Goal: Task Accomplishment & Management: Manage account settings

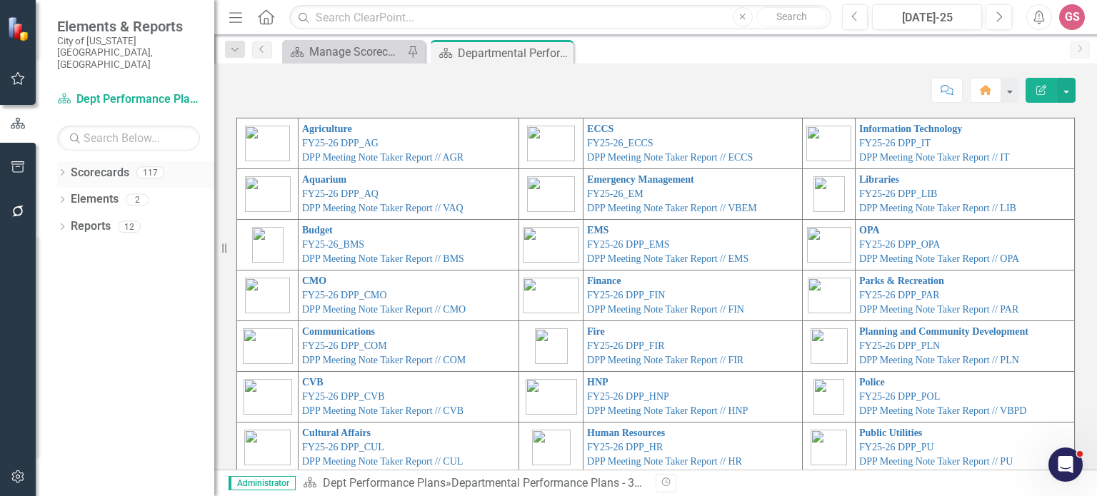
click at [84, 165] on link "Scorecards" at bounding box center [100, 173] width 59 height 16
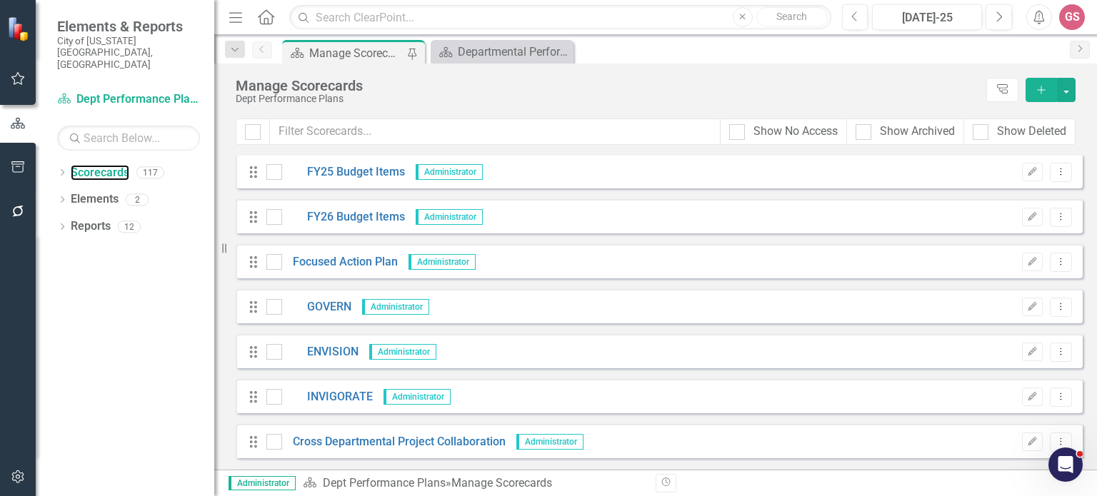
scroll to position [143, 0]
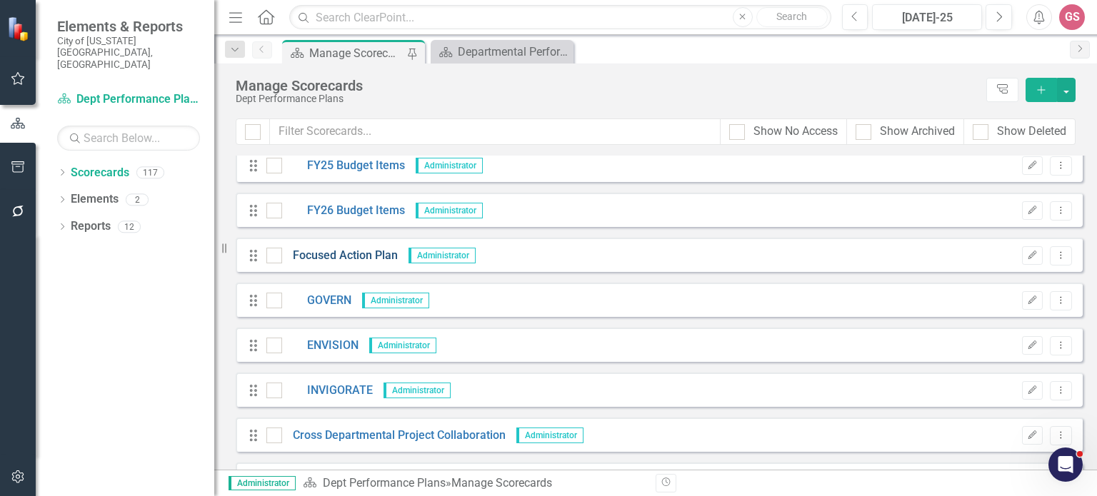
click at [369, 256] on link "Focused Action Plan" at bounding box center [340, 256] width 116 height 16
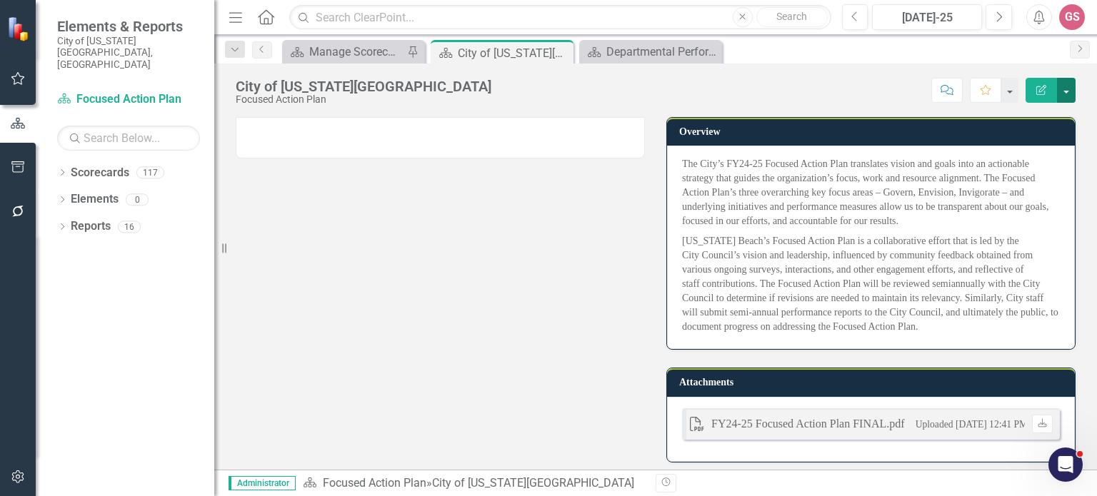
click at [1066, 94] on button "button" at bounding box center [1066, 90] width 19 height 25
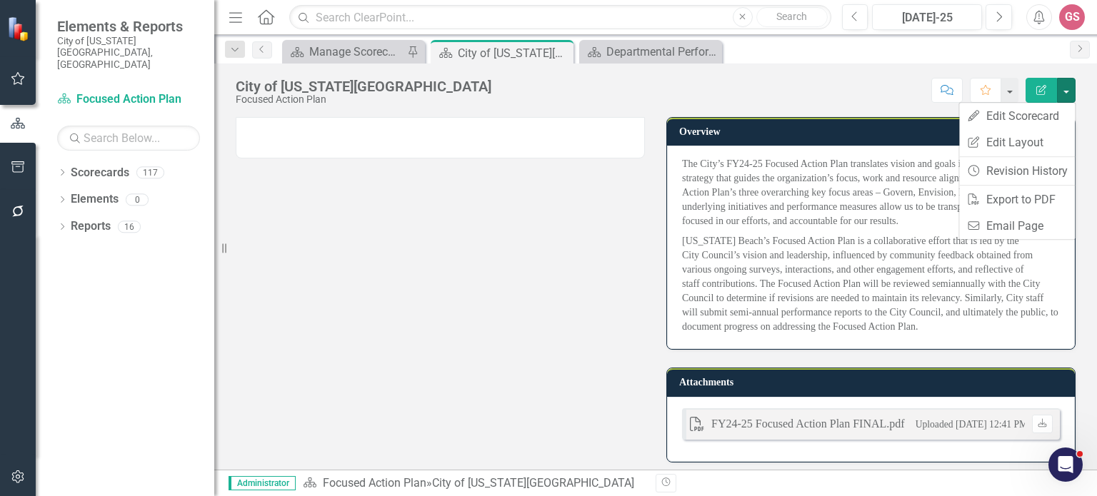
click at [709, 85] on div "Score: N/A Jul-25 Completed Comment Favorite Edit Report" at bounding box center [787, 90] width 577 height 24
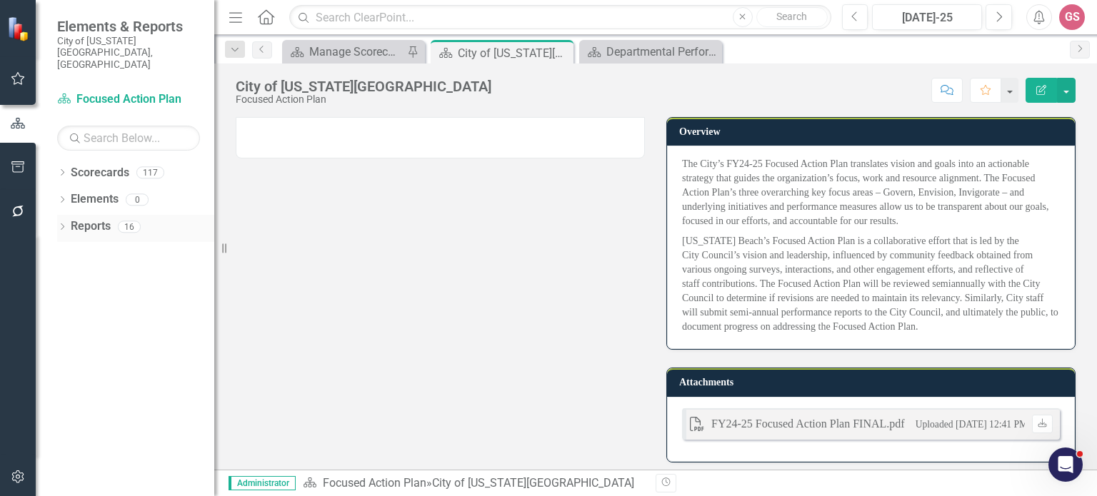
click at [90, 219] on link "Reports" at bounding box center [91, 227] width 40 height 16
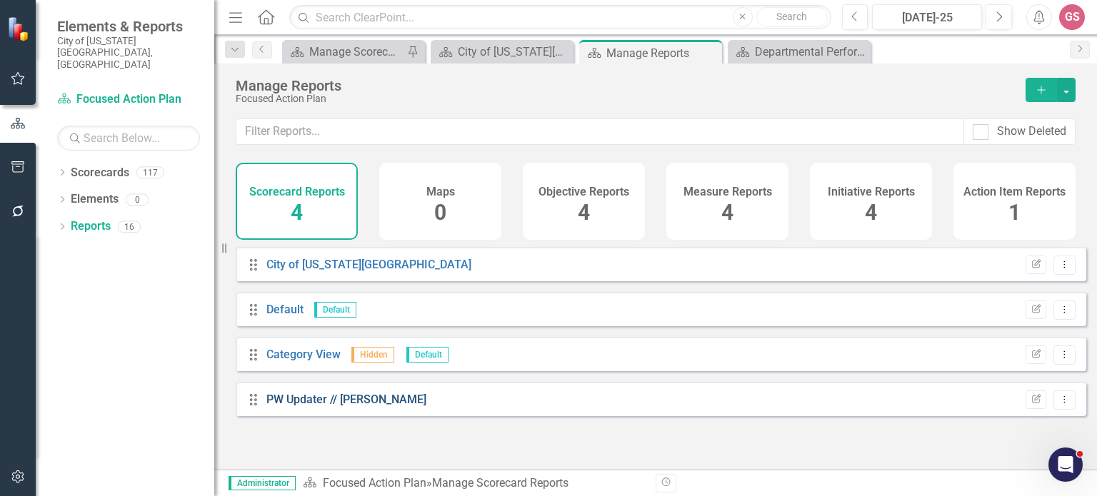
click at [326, 405] on link "PW Updater // [PERSON_NAME]" at bounding box center [346, 400] width 160 height 14
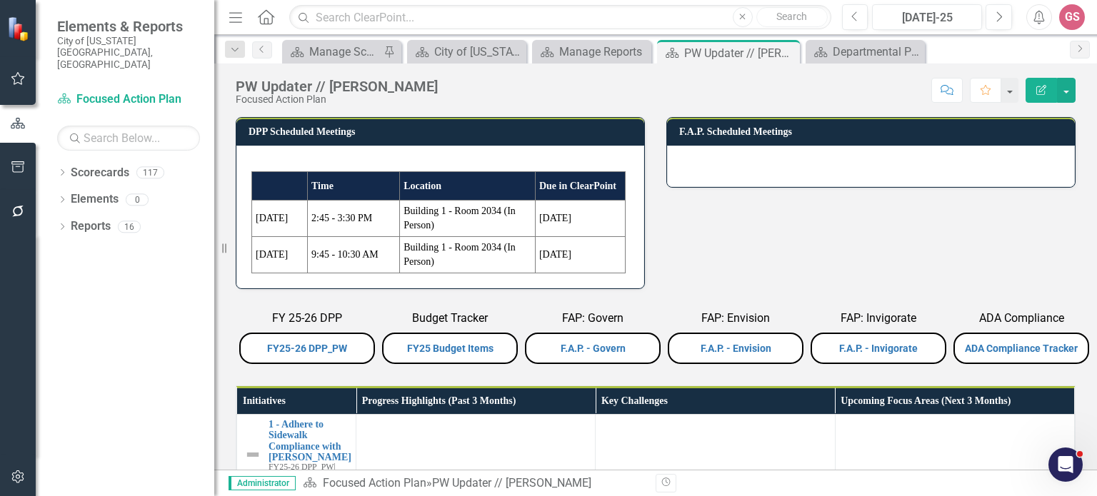
click at [771, 298] on div "FY 25-26 DPP FY25-26 DPP_PW Budget Tracker FY25 Budget Items FAP: Govern F.A.P.…" at bounding box center [655, 328] width 861 height 79
click at [640, 311] on p "FAP: Govern" at bounding box center [593, 320] width 136 height 19
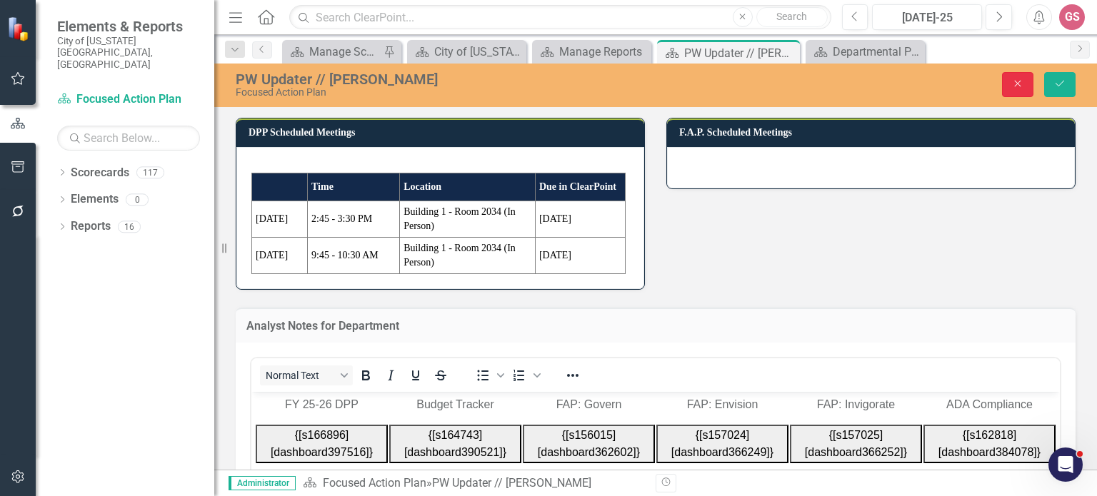
click at [1017, 82] on icon "Close" at bounding box center [1017, 84] width 13 height 10
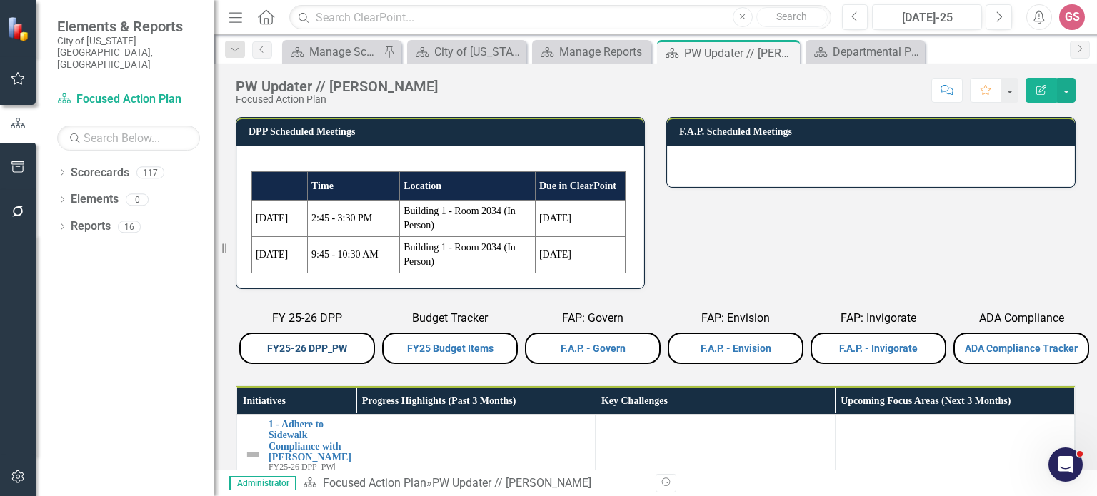
click at [294, 345] on link "FY25-26 DPP_PW" at bounding box center [307, 348] width 80 height 11
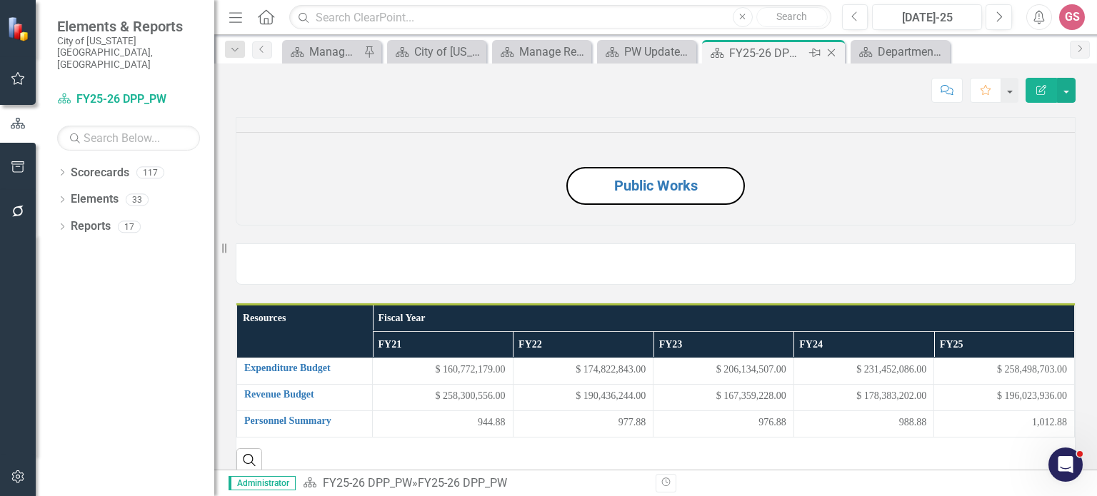
click at [829, 52] on icon "Close" at bounding box center [831, 52] width 14 height 11
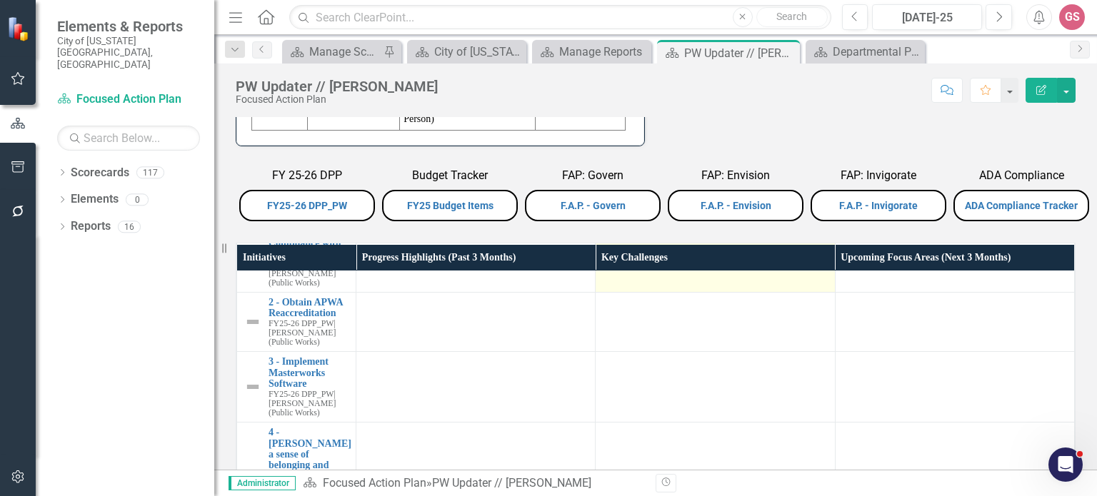
scroll to position [86, 0]
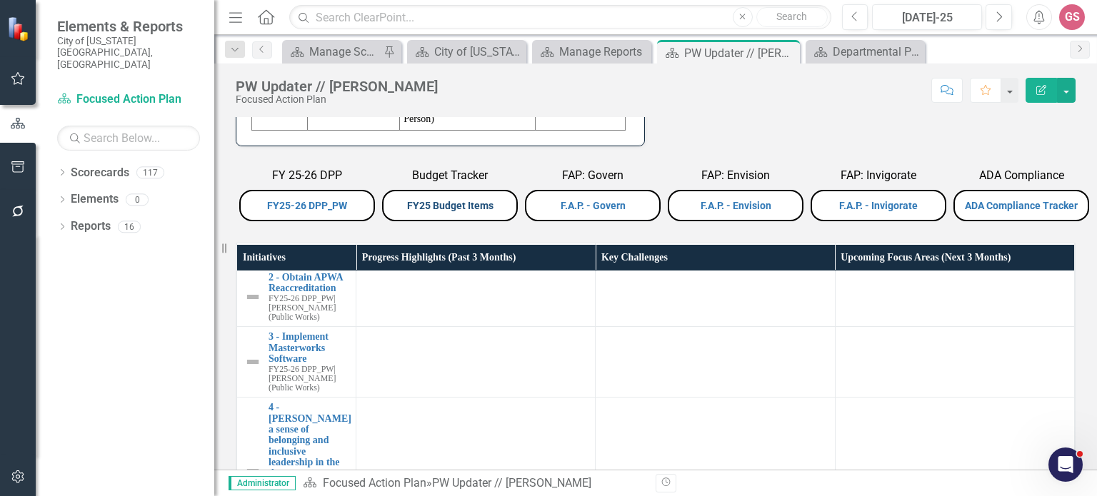
click at [442, 200] on link "FY25 Budget Items" at bounding box center [450, 205] width 86 height 11
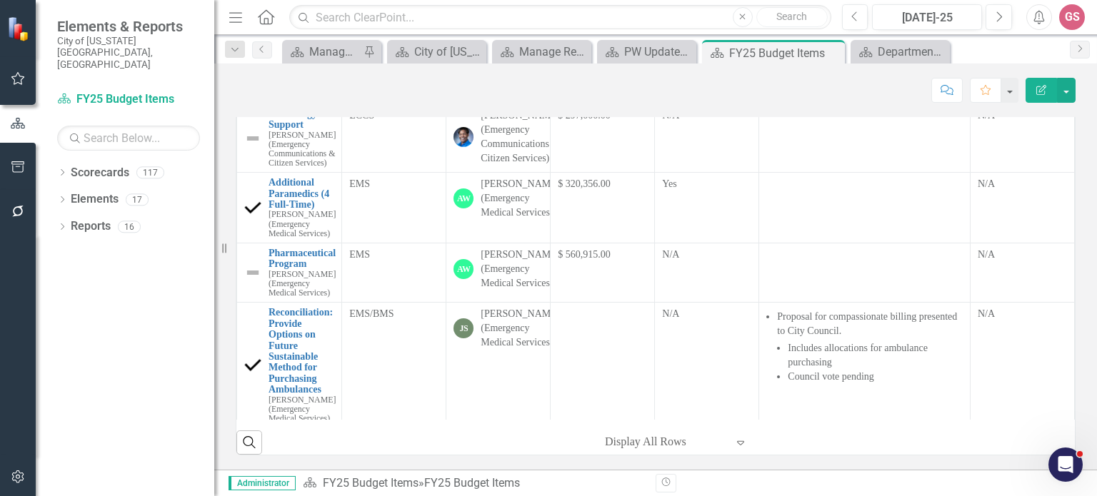
scroll to position [71, 0]
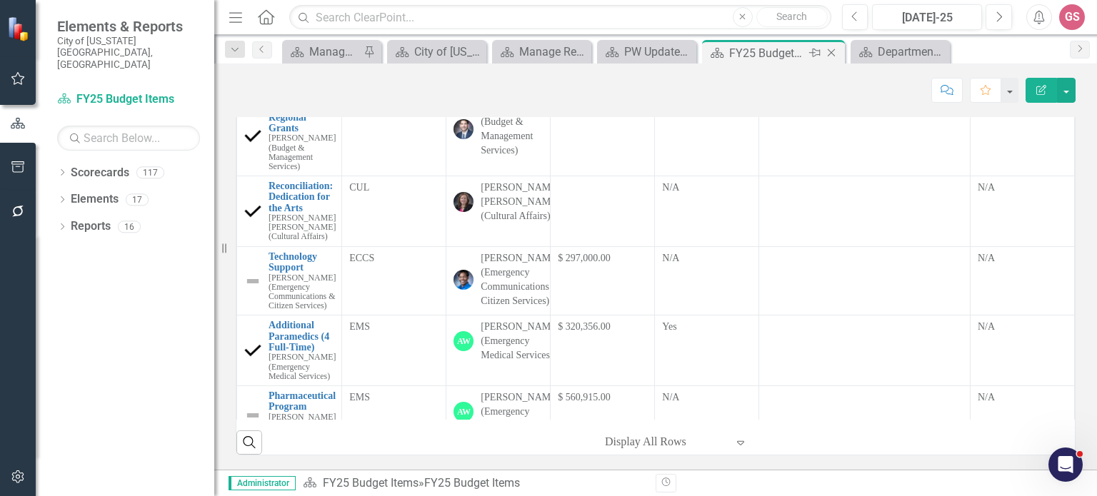
click at [831, 53] on icon at bounding box center [832, 53] width 8 height 8
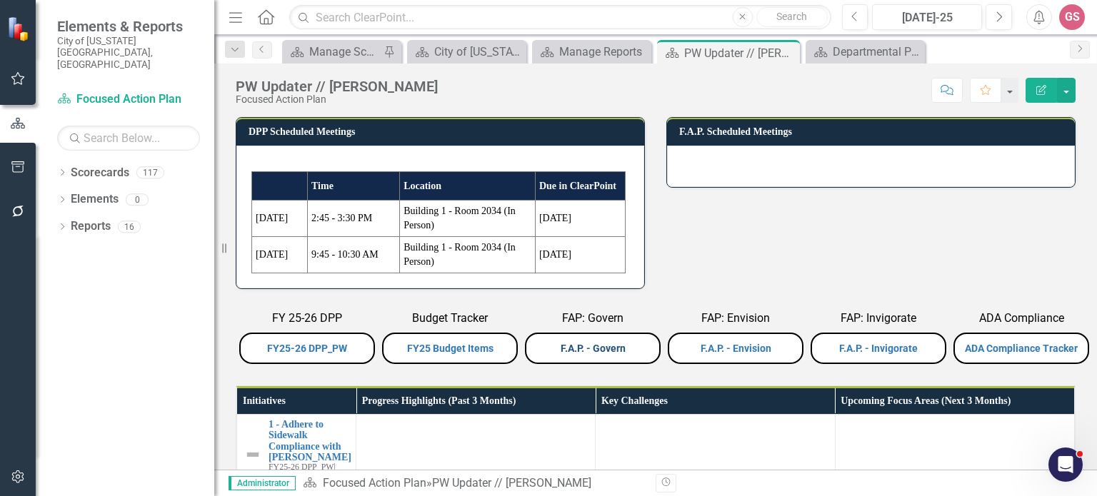
click at [593, 346] on link "F.A.P. - Govern" at bounding box center [593, 348] width 65 height 11
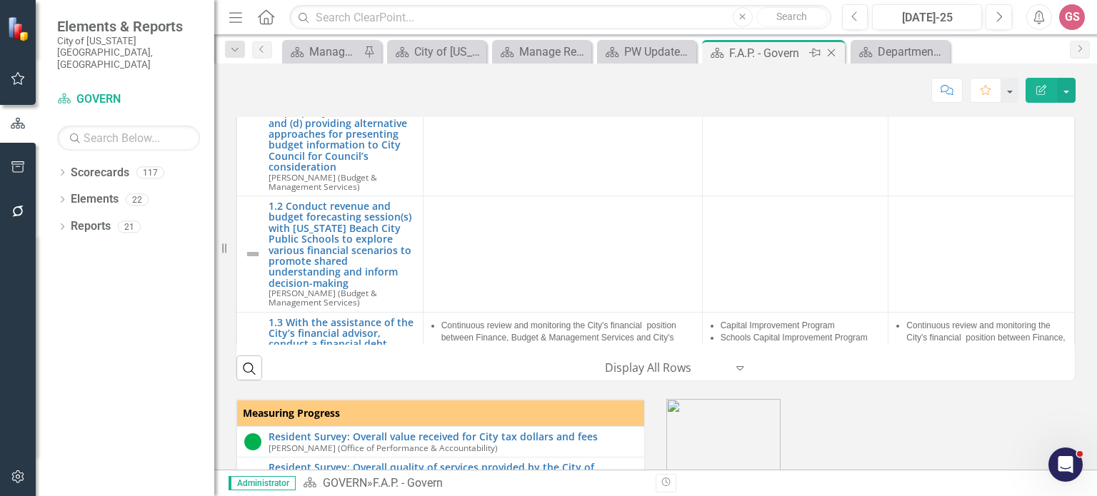
click at [831, 54] on icon "Close" at bounding box center [831, 52] width 14 height 11
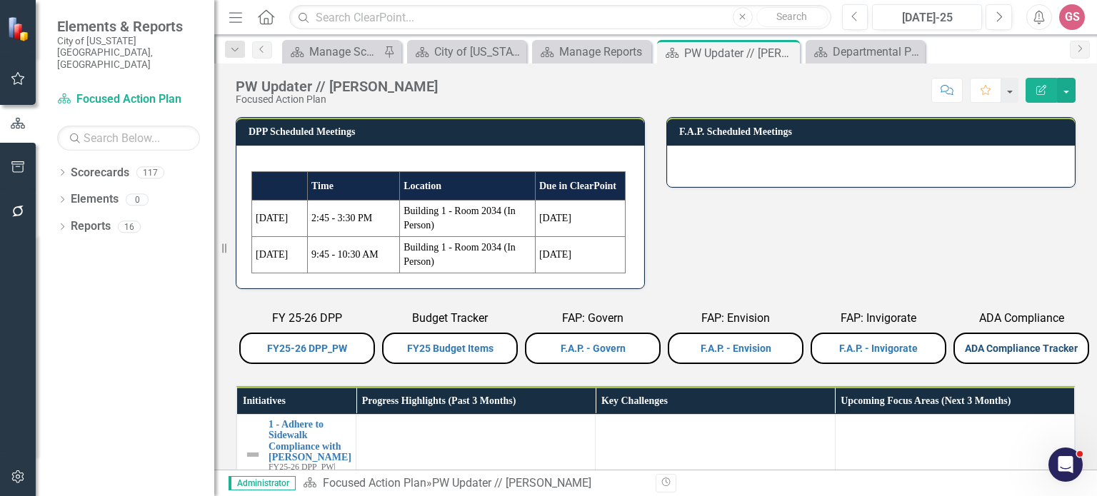
click at [993, 349] on link "ADA Compliance Tracker" at bounding box center [1021, 348] width 113 height 11
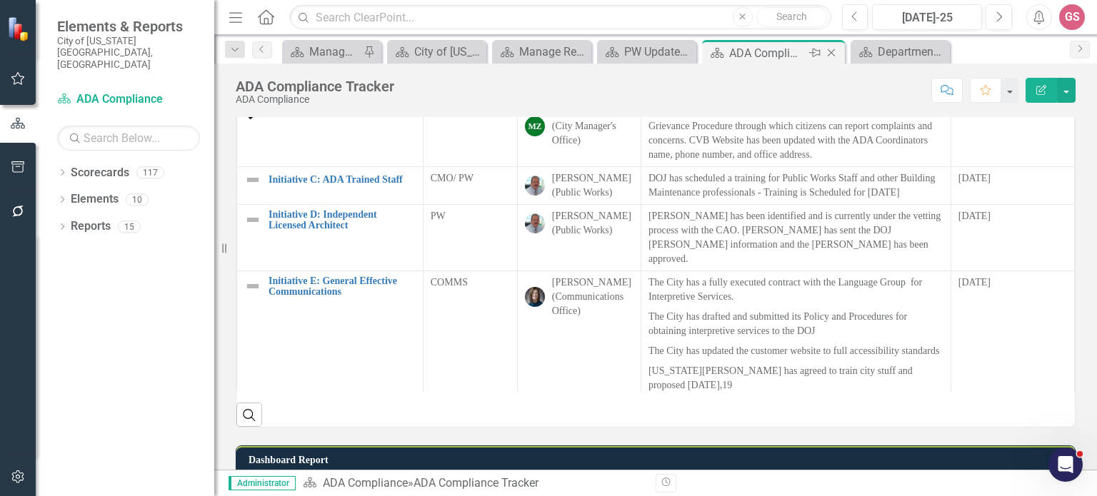
click at [831, 51] on icon "Close" at bounding box center [831, 52] width 14 height 11
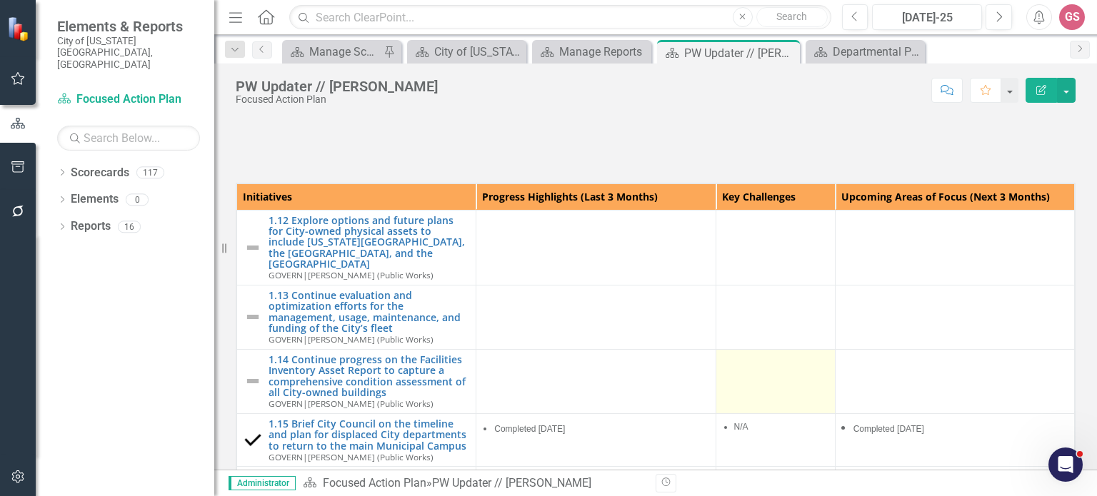
scroll to position [571, 0]
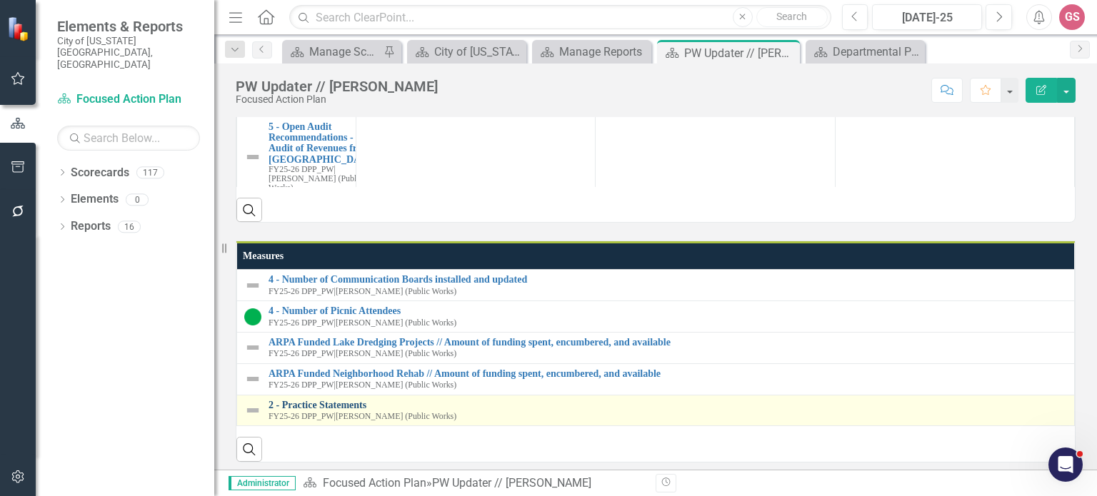
click at [336, 402] on link "2 - Practice Statements" at bounding box center [668, 405] width 799 height 11
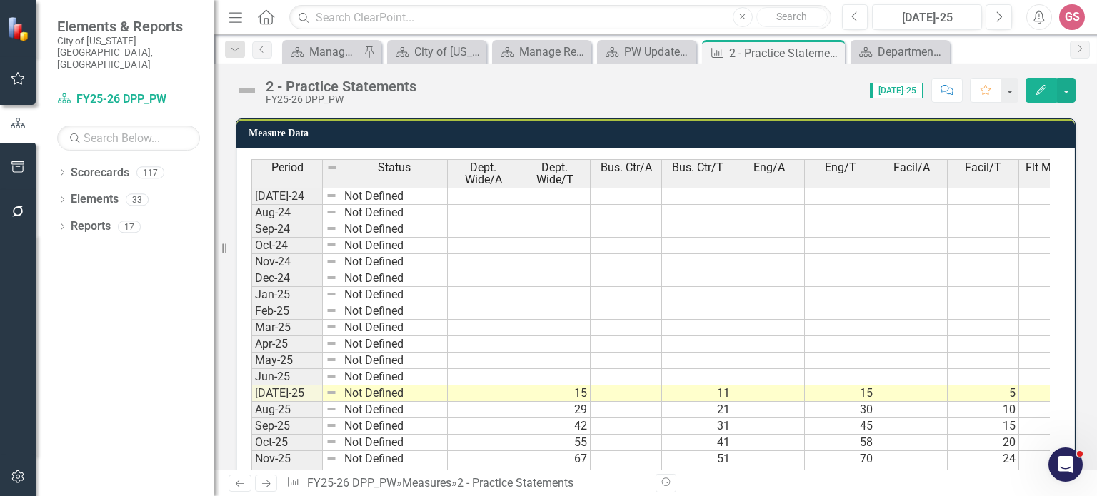
click at [544, 159] on th "Dept. Wide/T" at bounding box center [554, 173] width 71 height 29
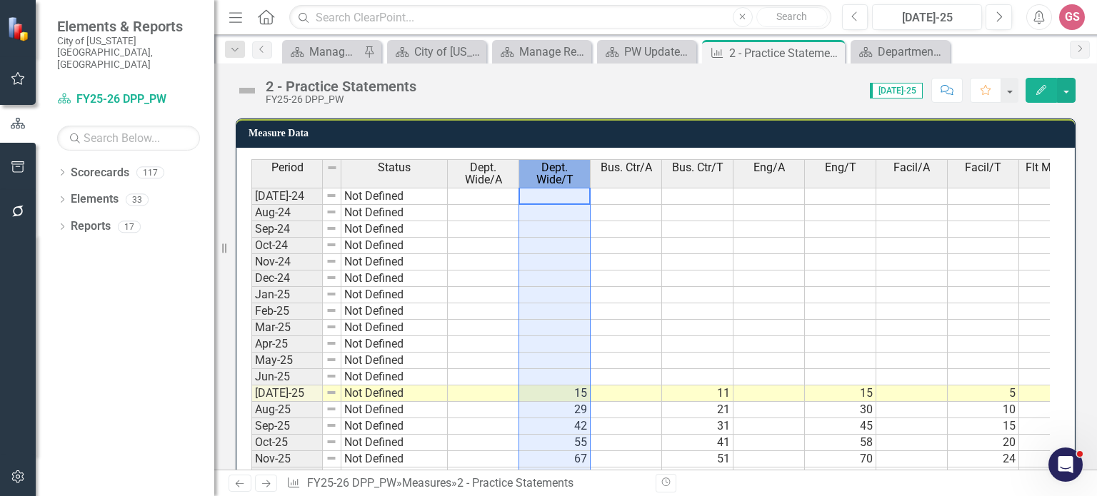
drag, startPoint x: 544, startPoint y: 155, endPoint x: 534, endPoint y: 167, distance: 15.3
click at [534, 167] on span "Dept. Wide/T" at bounding box center [554, 173] width 65 height 25
click at [539, 165] on span "Dept. Wide/T" at bounding box center [554, 173] width 65 height 25
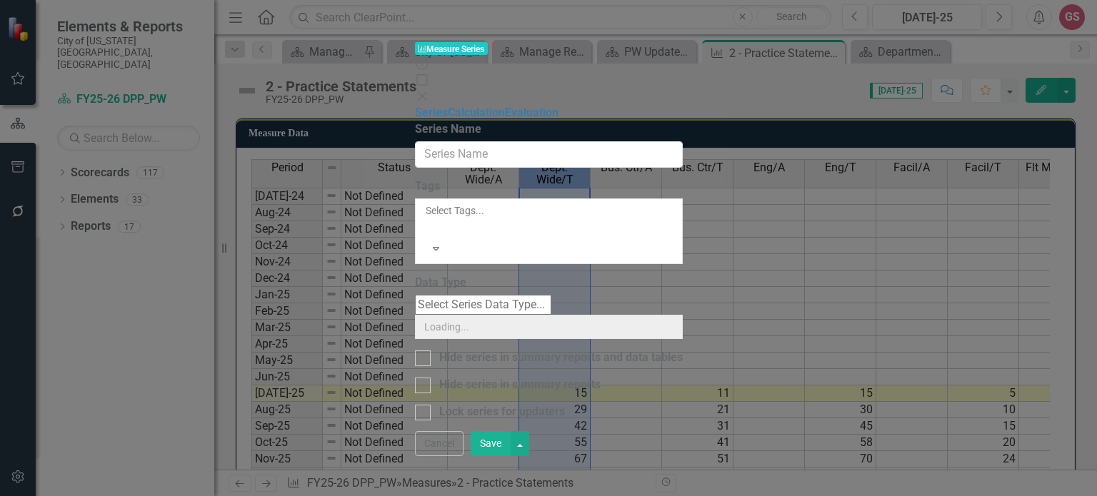
type input "Dept. Wide/T"
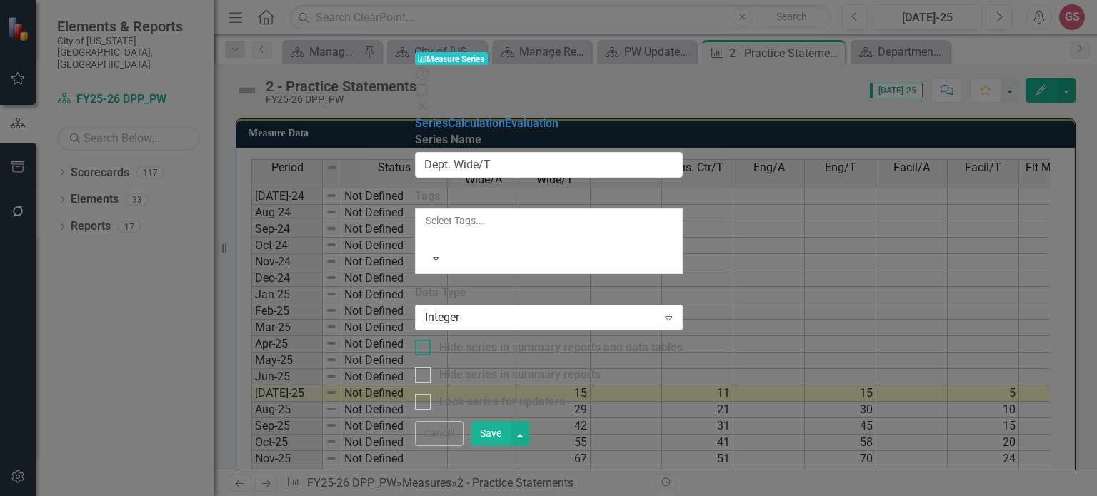
click at [419, 340] on div at bounding box center [423, 348] width 16 height 16
click at [419, 340] on input "Hide series in summary reports and data tables" at bounding box center [419, 344] width 9 height 9
click at [422, 340] on div at bounding box center [423, 348] width 16 height 16
click at [422, 340] on input "Hide series in summary reports and data tables" at bounding box center [419, 344] width 9 height 9
checkbox input "false"
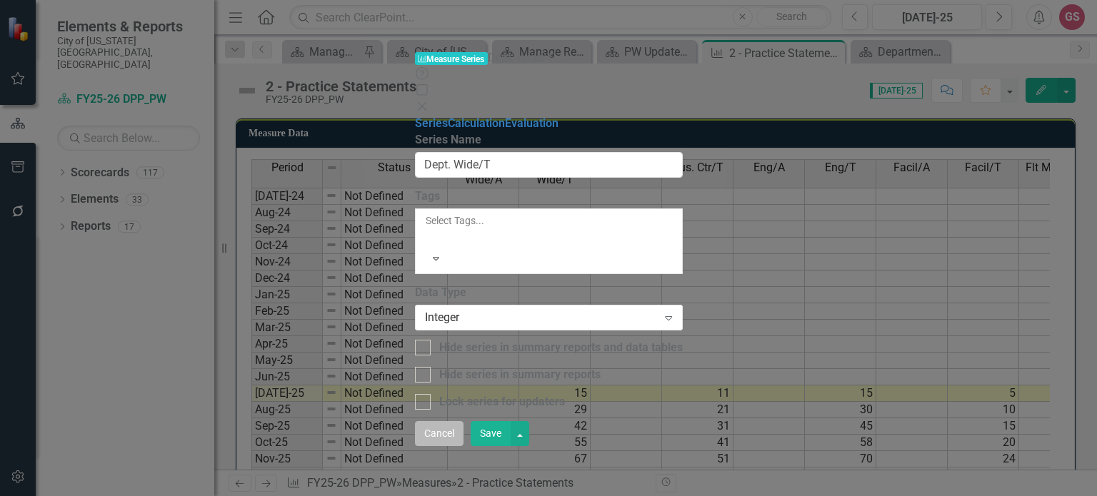
click at [464, 446] on button "Cancel" at bounding box center [439, 433] width 49 height 25
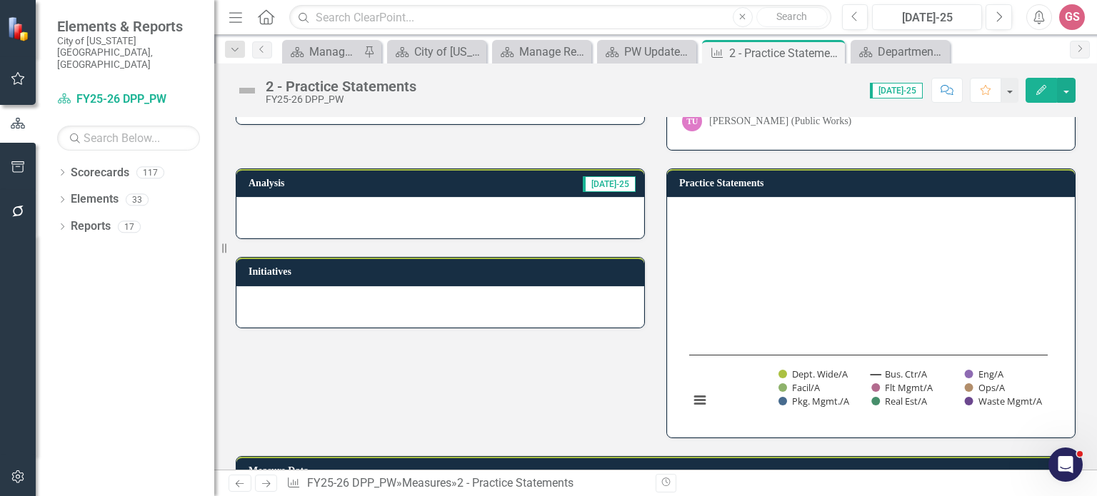
scroll to position [143, 0]
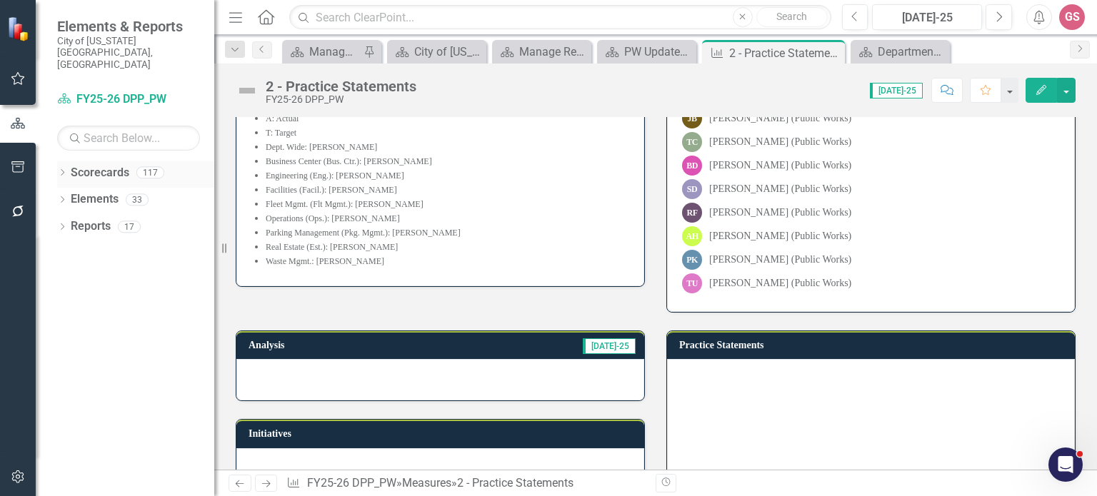
click at [79, 165] on link "Scorecards" at bounding box center [100, 173] width 59 height 16
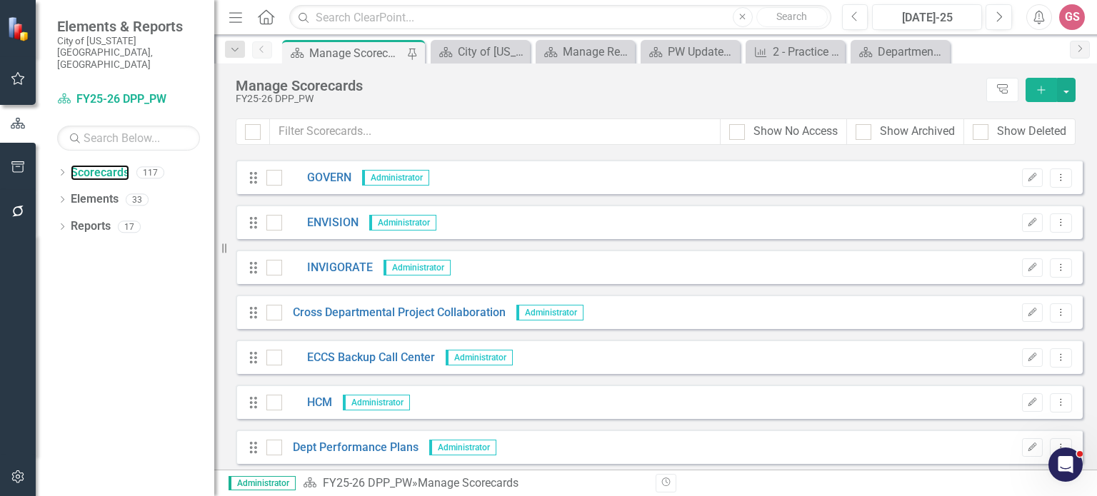
scroll to position [286, 0]
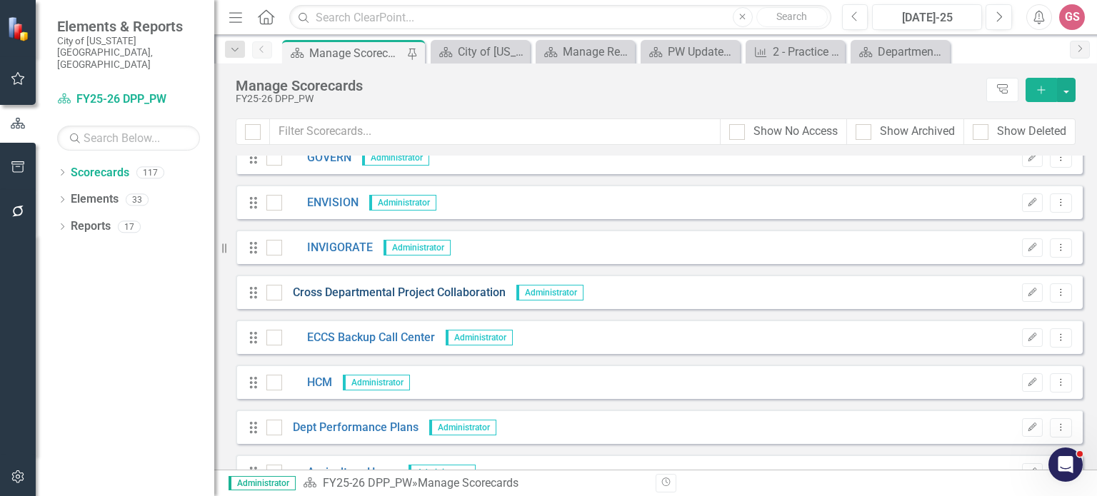
click at [449, 289] on link "Cross Departmental Project Collaboration" at bounding box center [394, 293] width 224 height 16
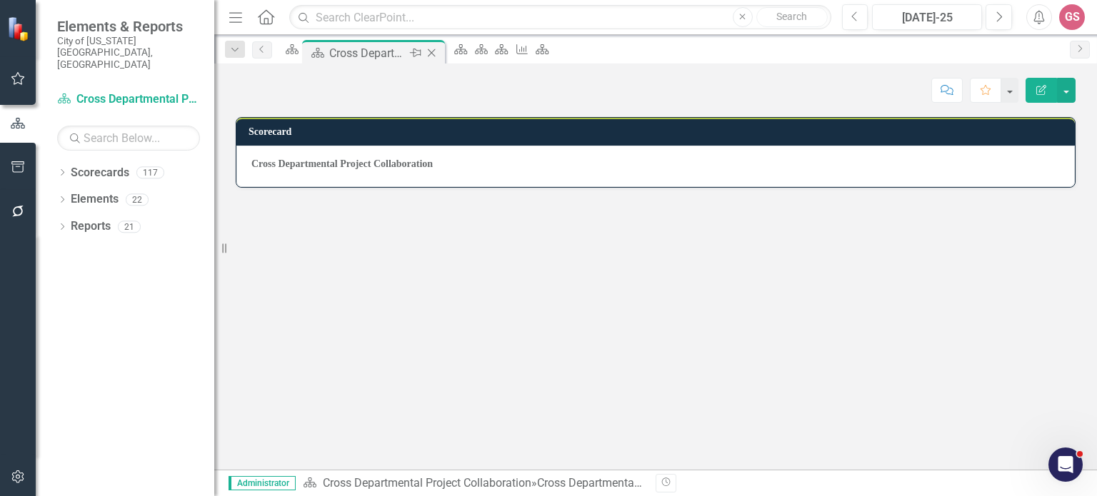
click at [439, 54] on icon "Close" at bounding box center [431, 52] width 14 height 11
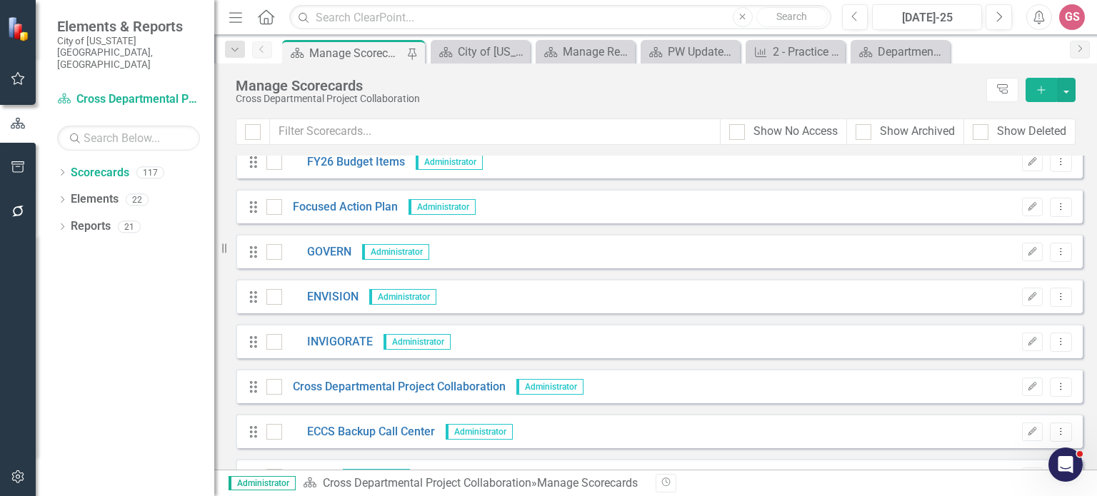
scroll to position [214, 0]
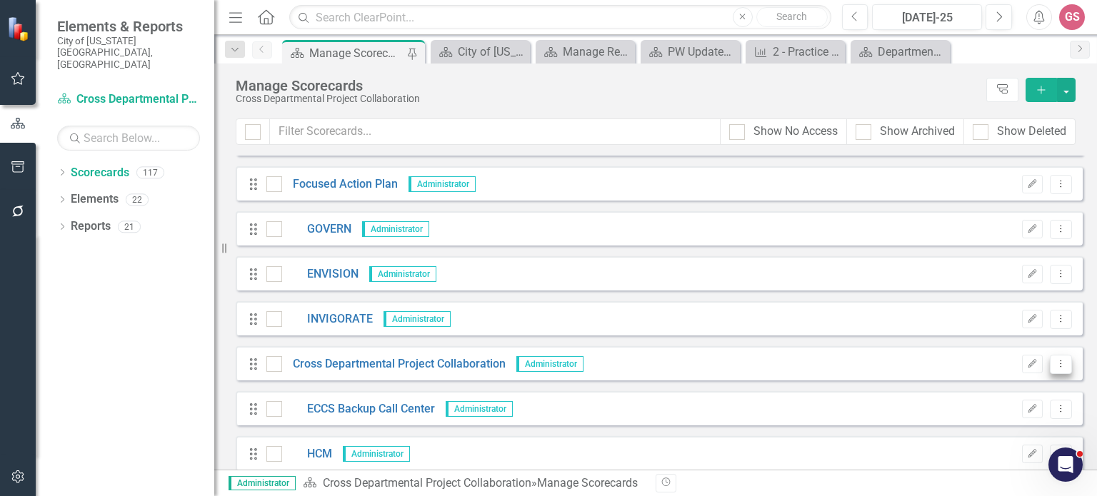
click at [1055, 364] on icon "Dropdown Menu" at bounding box center [1061, 363] width 12 height 9
click at [357, 409] on link "ECCS Backup Call Center" at bounding box center [358, 409] width 153 height 16
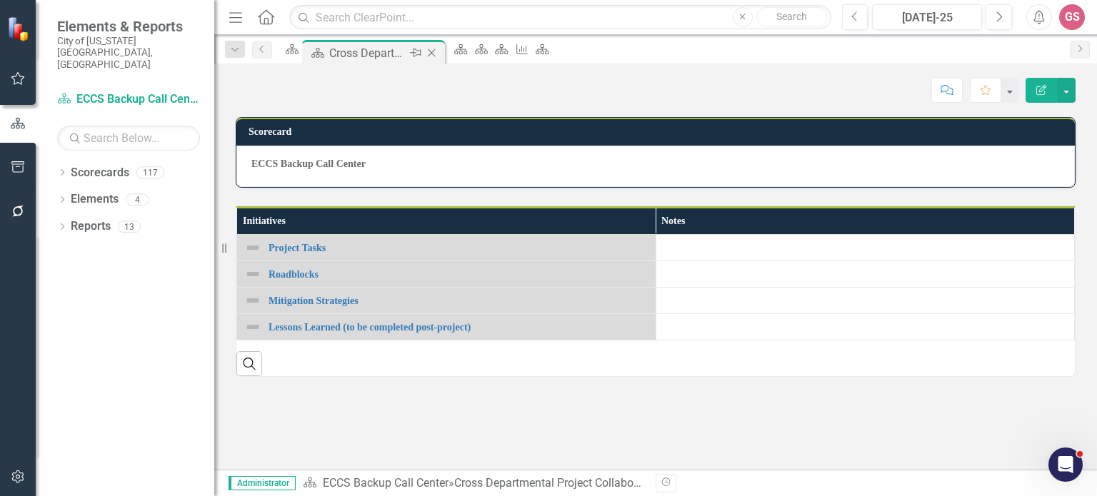
click at [439, 56] on icon "Close" at bounding box center [431, 52] width 14 height 11
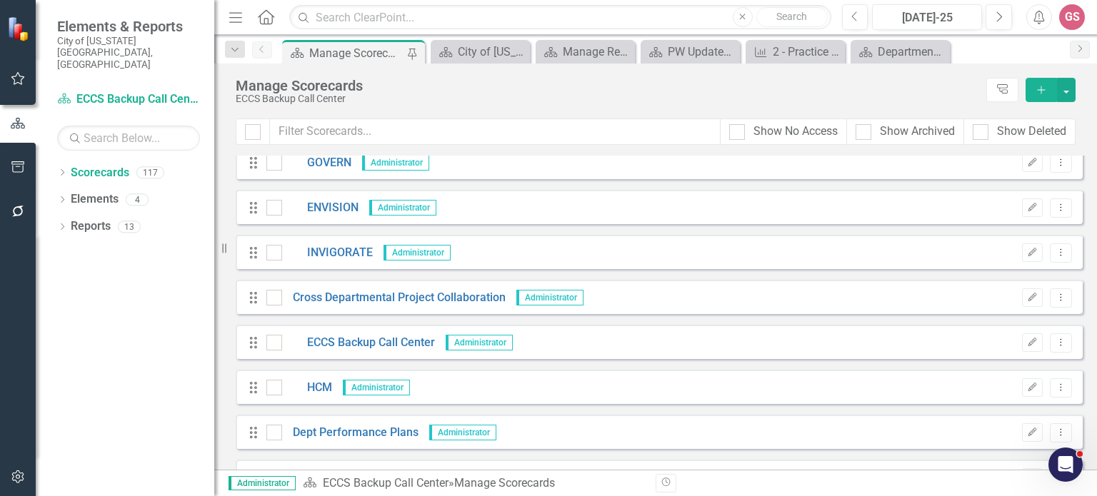
scroll to position [286, 0]
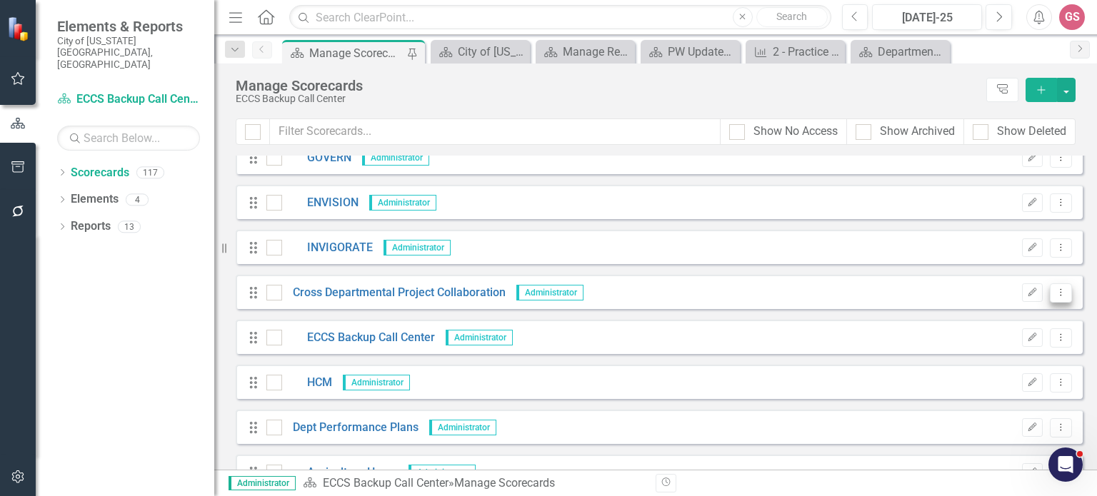
click at [1055, 296] on icon "Dropdown Menu" at bounding box center [1061, 292] width 12 height 9
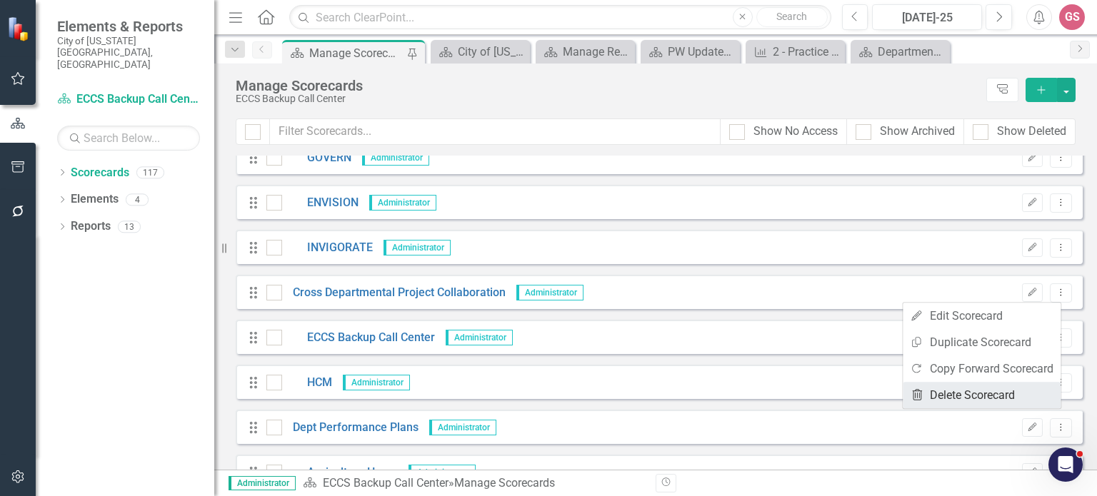
click at [952, 389] on link "Trash Delete Scorecard" at bounding box center [982, 395] width 158 height 26
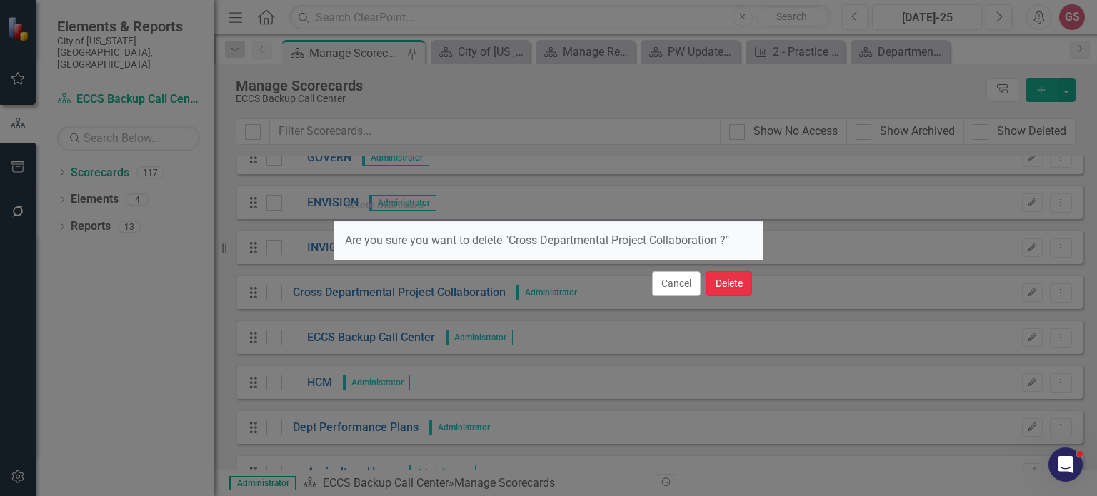
click at [727, 282] on button "Delete" at bounding box center [729, 283] width 46 height 25
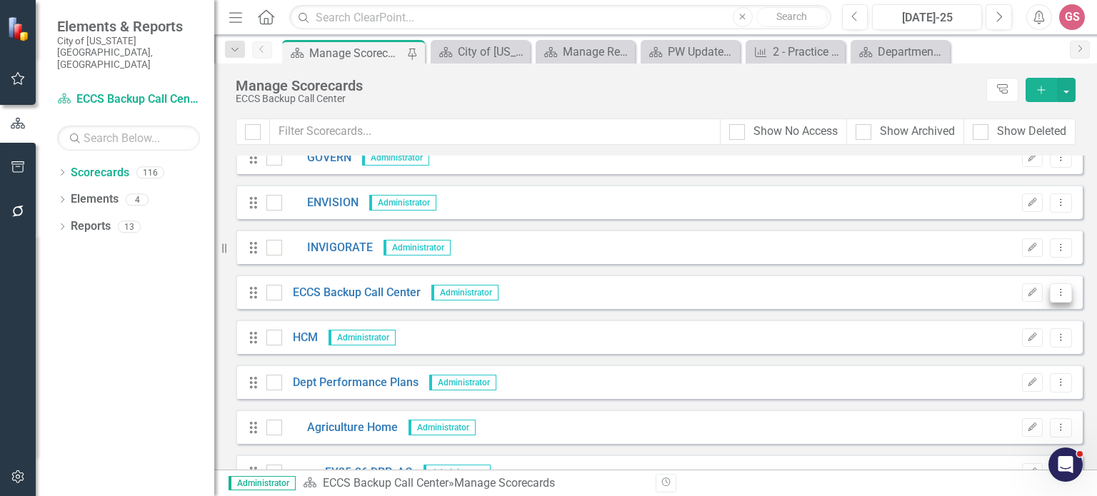
click at [1050, 294] on button "Dropdown Menu" at bounding box center [1061, 293] width 22 height 19
click at [1055, 294] on icon "Dropdown Menu" at bounding box center [1061, 292] width 12 height 9
click at [1055, 291] on icon "Dropdown Menu" at bounding box center [1061, 292] width 12 height 9
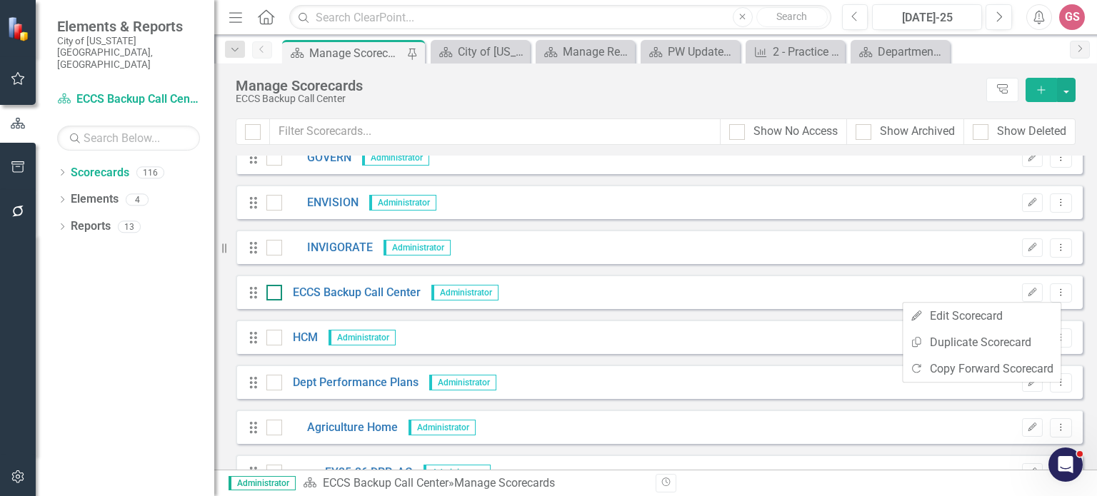
click at [271, 296] on div at bounding box center [274, 293] width 16 height 16
click at [271, 294] on input "checkbox" at bounding box center [270, 289] width 9 height 9
checkbox input "true"
click at [273, 334] on input "checkbox" at bounding box center [270, 334] width 9 height 9
checkbox input "true"
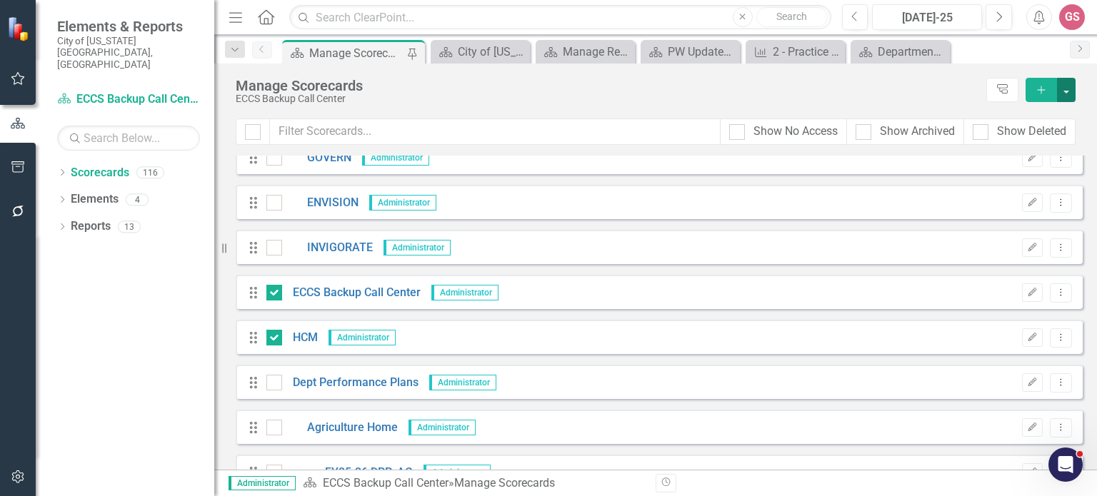
click at [1069, 91] on button "button" at bounding box center [1066, 90] width 19 height 24
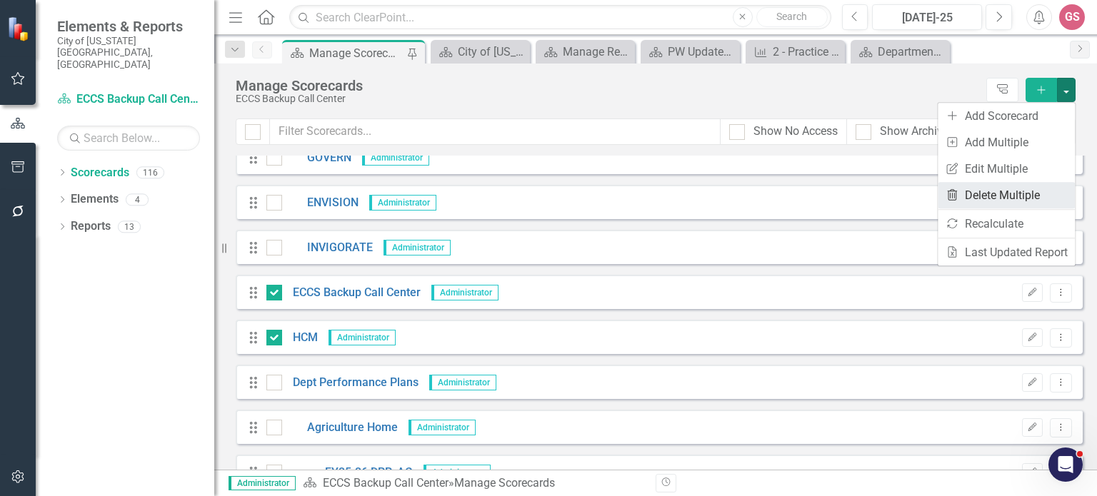
click at [1005, 194] on link "Trash Delete Multiple" at bounding box center [1006, 195] width 137 height 26
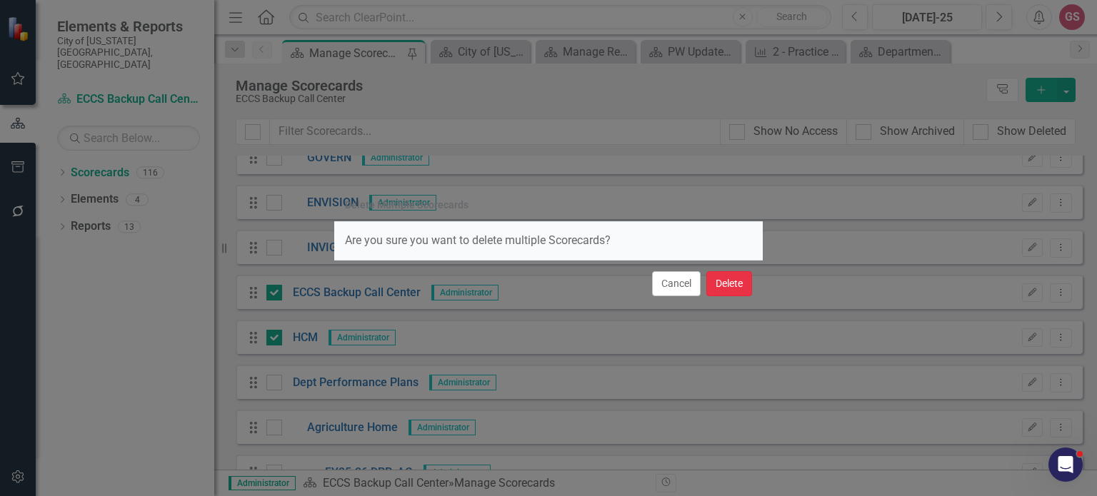
click at [723, 284] on button "Delete" at bounding box center [729, 283] width 46 height 25
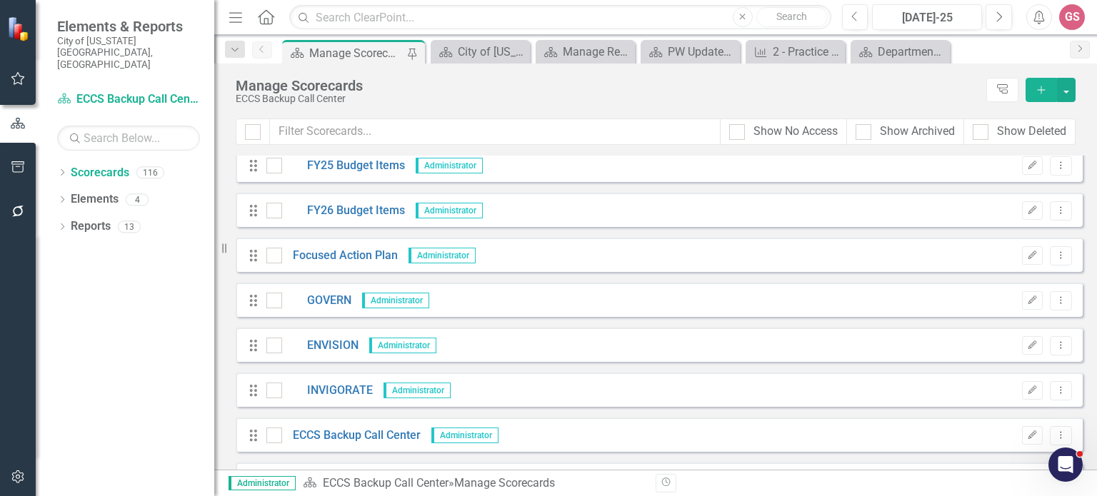
scroll to position [214, 0]
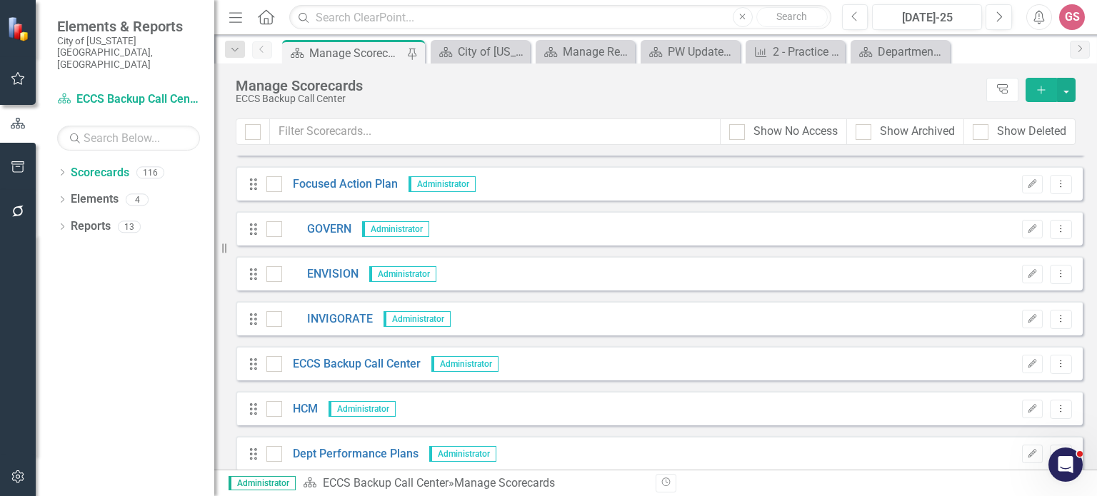
click at [274, 372] on div "ECCS Backup Call Center" at bounding box center [343, 364] width 154 height 16
click at [275, 365] on div at bounding box center [274, 364] width 16 height 16
click at [275, 365] on input "checkbox" at bounding box center [270, 360] width 9 height 9
checkbox input "true"
click at [280, 402] on div at bounding box center [274, 409] width 16 height 16
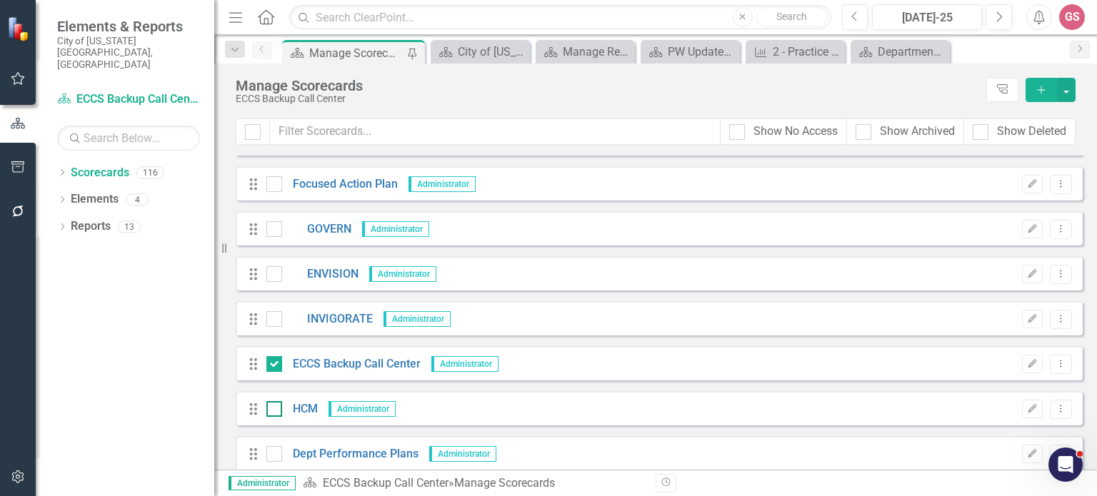
click at [276, 402] on input "checkbox" at bounding box center [270, 405] width 9 height 9
checkbox input "true"
click at [1059, 94] on button "button" at bounding box center [1066, 90] width 19 height 24
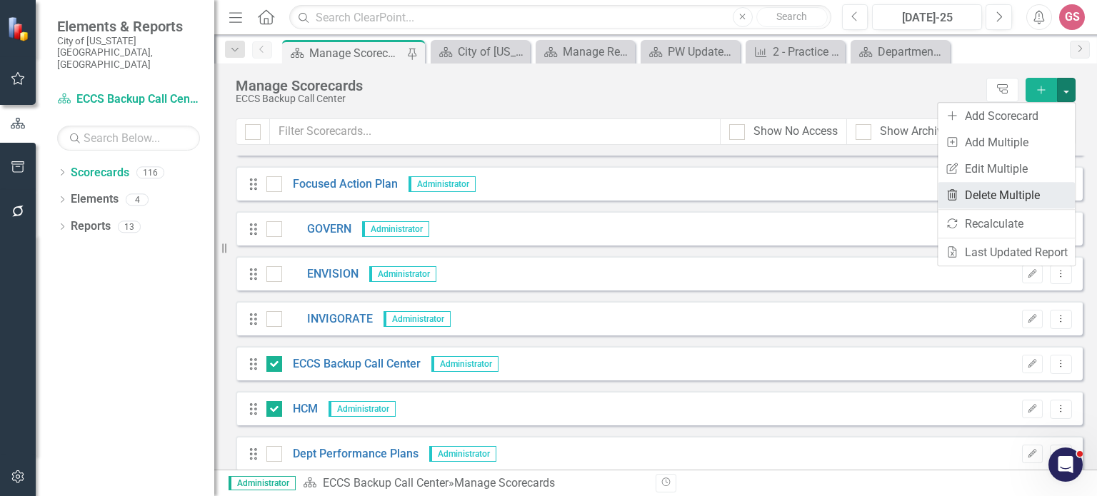
click at [1000, 191] on link "Trash Delete Multiple" at bounding box center [1006, 195] width 137 height 26
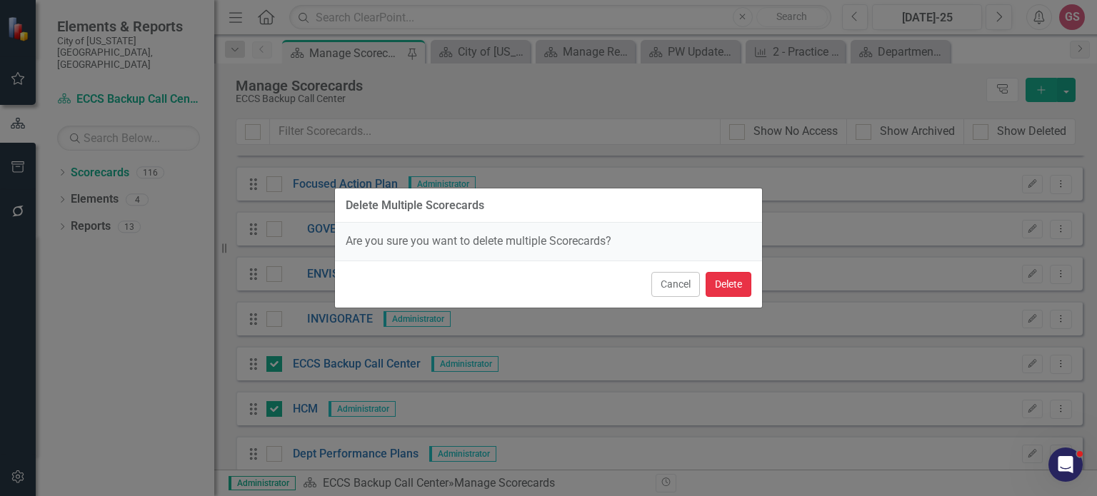
click at [722, 281] on button "Delete" at bounding box center [729, 284] width 46 height 25
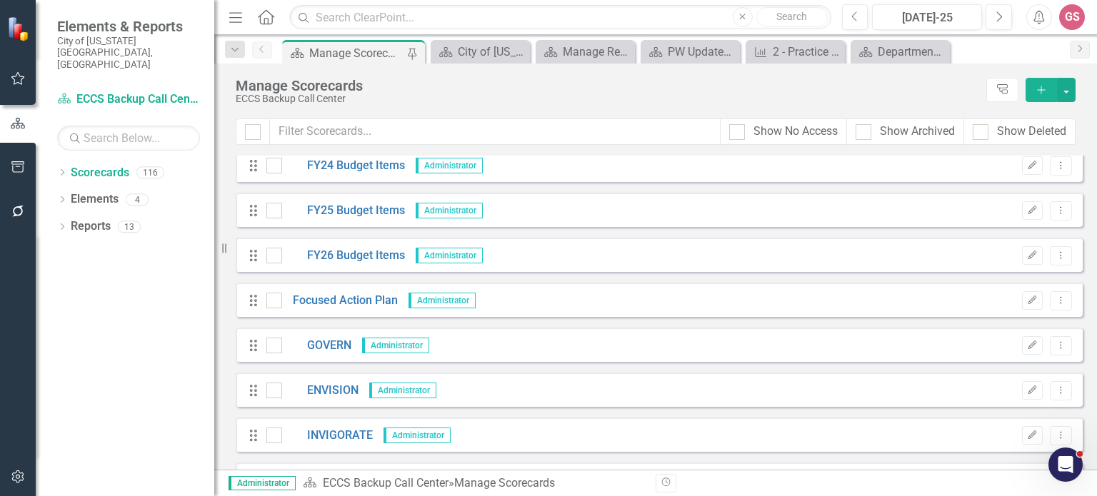
scroll to position [286, 0]
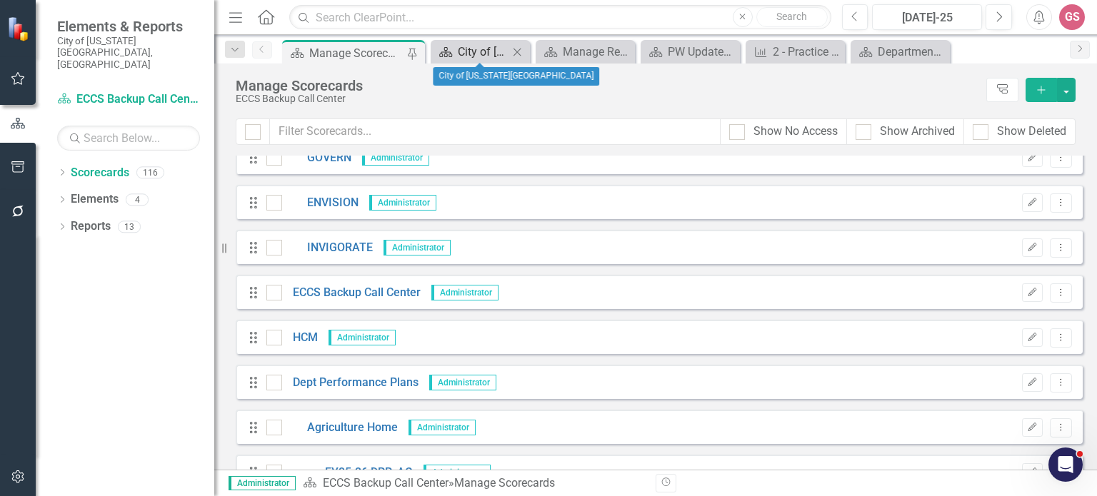
click at [474, 56] on div "City of [US_STATE][GEOGRAPHIC_DATA]" at bounding box center [483, 52] width 51 height 18
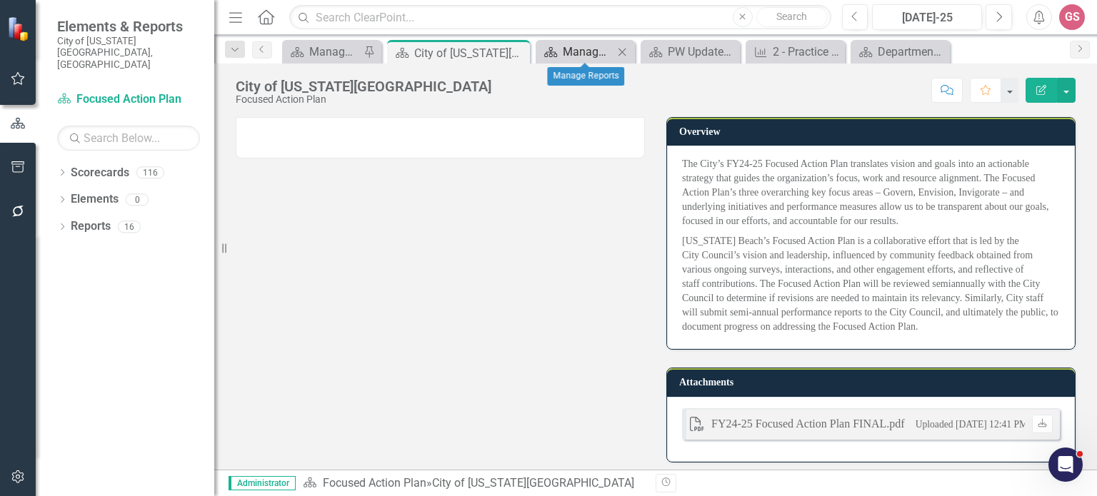
click at [590, 44] on div "Manage Reports" at bounding box center [588, 52] width 51 height 18
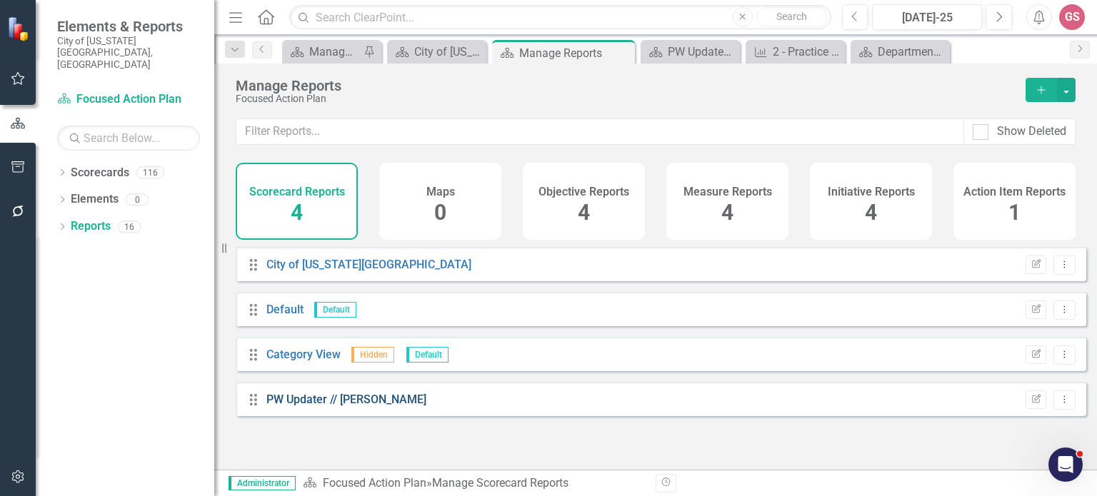
click at [314, 406] on link "PW Updater // [PERSON_NAME]" at bounding box center [346, 400] width 160 height 14
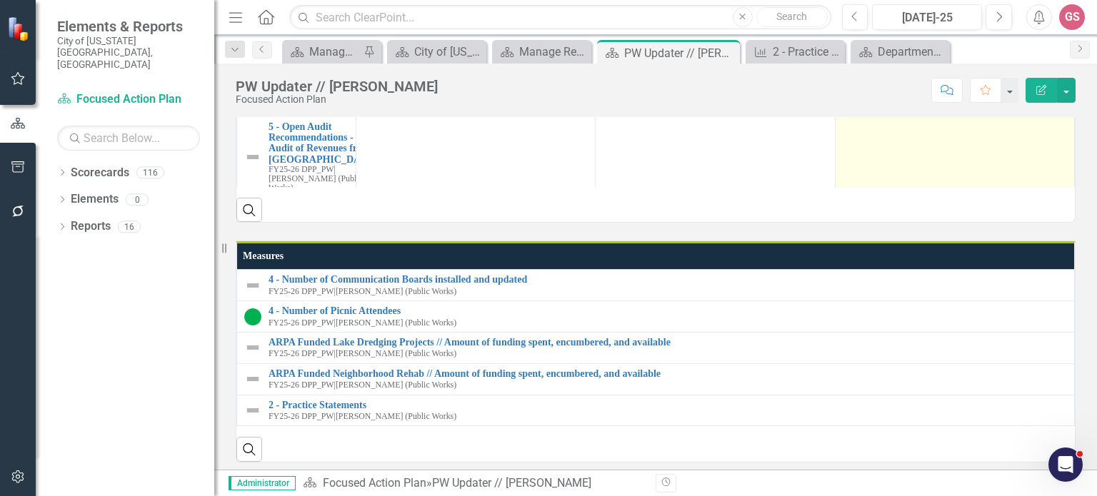
scroll to position [643, 0]
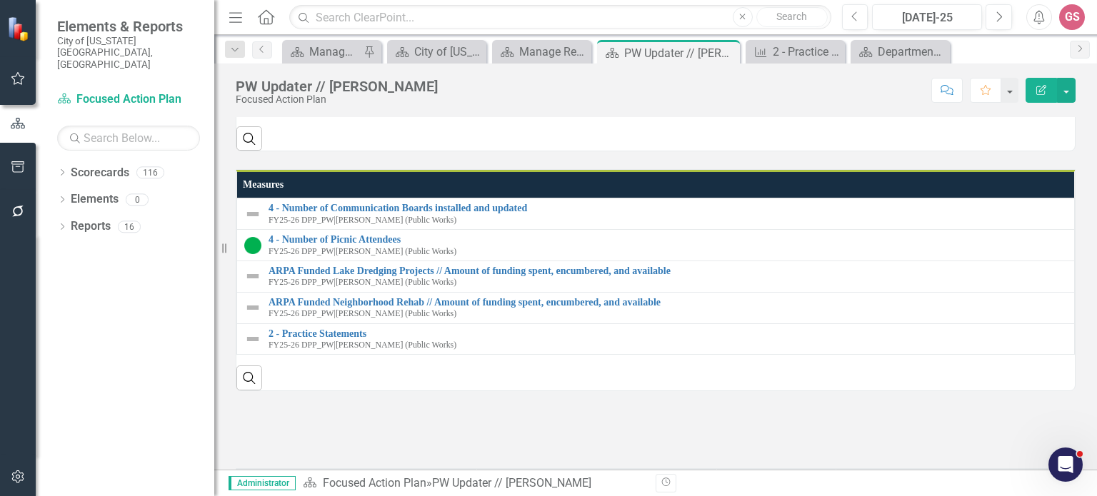
click at [759, 179] on th "Measures" at bounding box center [656, 184] width 838 height 27
click at [759, 179] on th "Measures Sort Ascending" at bounding box center [656, 184] width 838 height 27
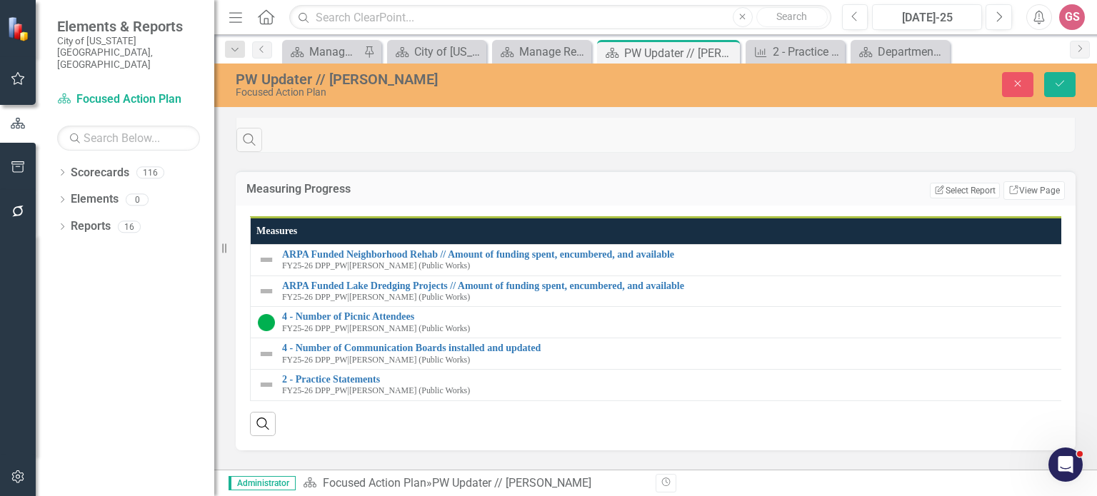
click at [1030, 231] on th "Measures Sort Descending" at bounding box center [669, 230] width 836 height 27
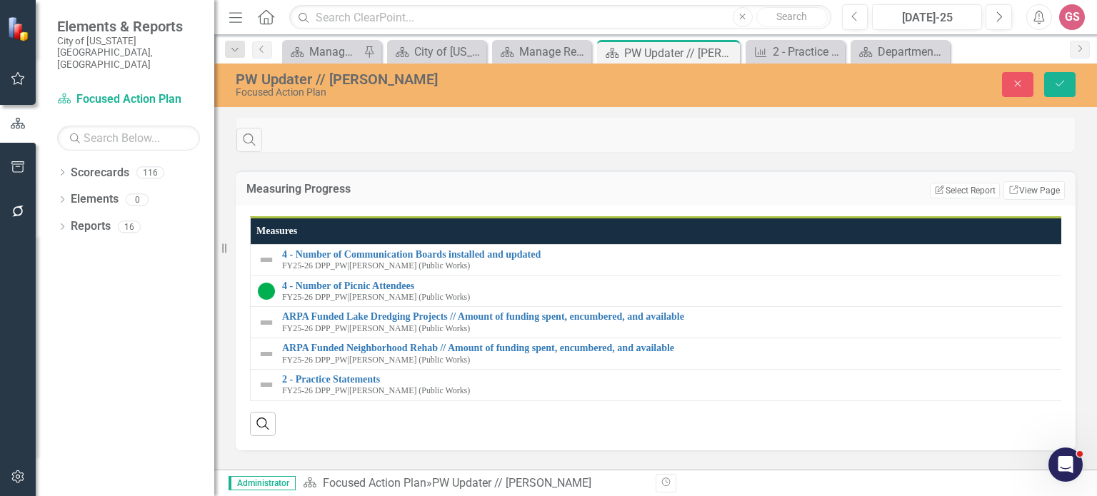
click at [1049, 234] on th "Measures" at bounding box center [670, 230] width 838 height 27
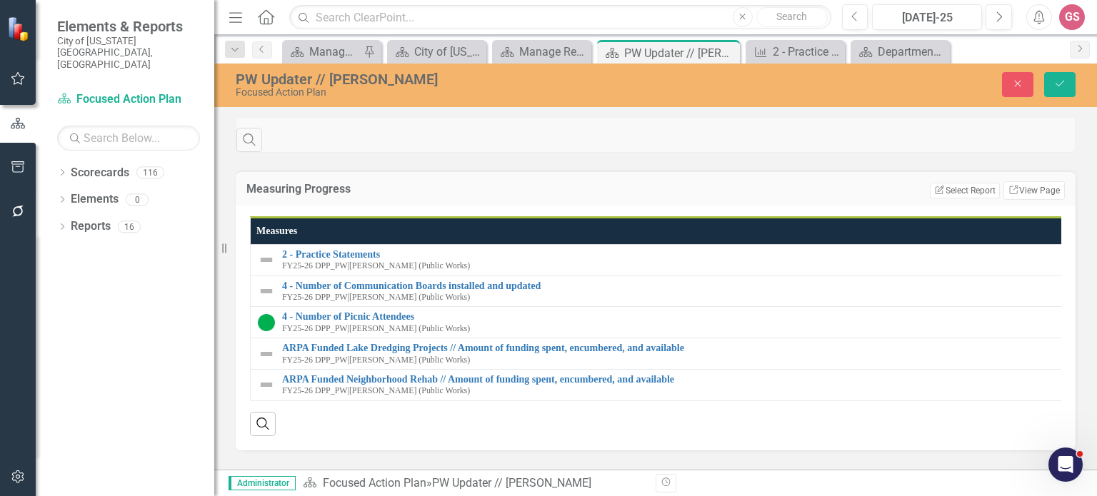
click at [1036, 226] on th "Measures Sort Ascending" at bounding box center [670, 230] width 839 height 27
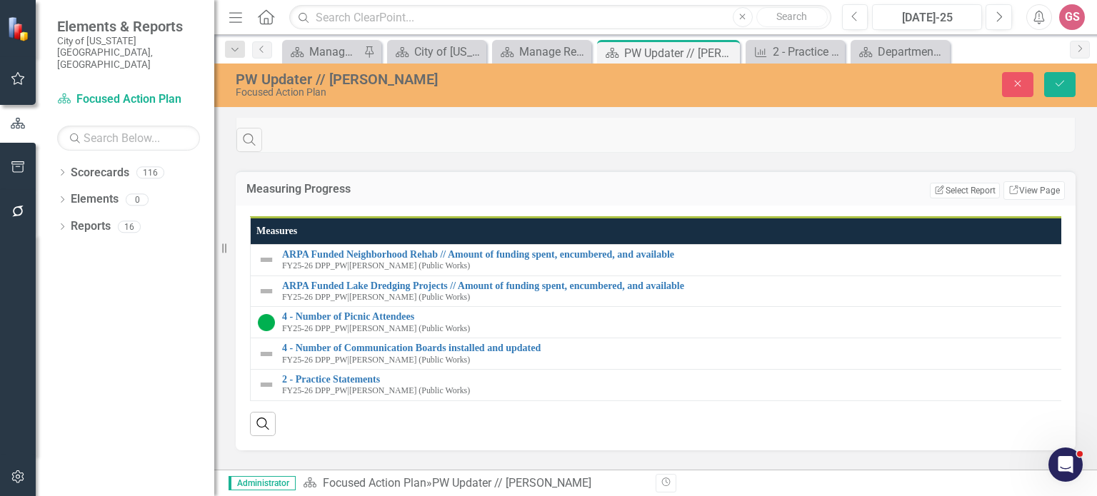
click at [1036, 227] on th "Measures Sort Descending" at bounding box center [671, 230] width 841 height 27
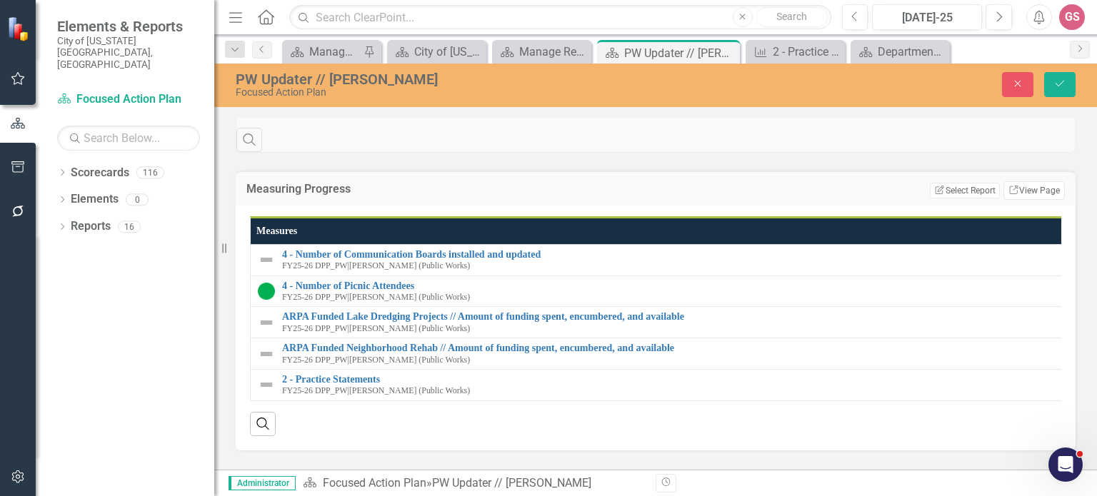
click at [1036, 227] on th "Measures" at bounding box center [672, 230] width 843 height 27
click at [1036, 227] on th "Measures Sort Ascending" at bounding box center [673, 230] width 844 height 27
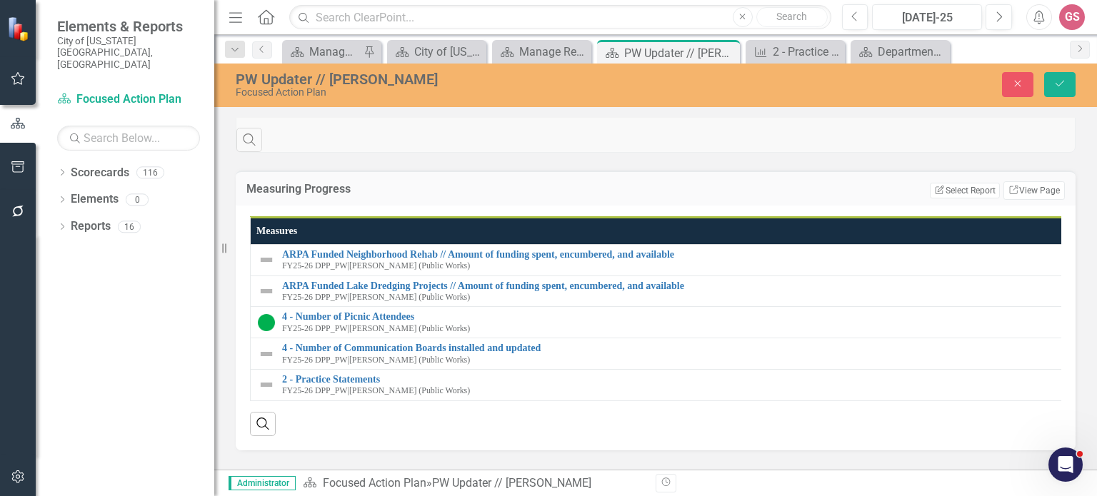
click at [1036, 227] on th "Measures Sort Descending" at bounding box center [674, 230] width 846 height 27
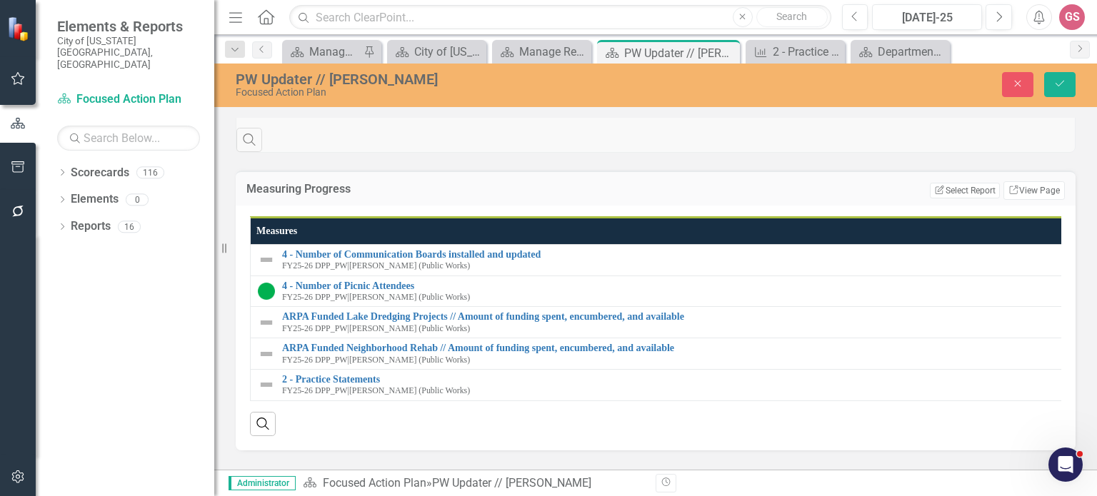
click at [1036, 227] on th "Measures" at bounding box center [674, 230] width 847 height 27
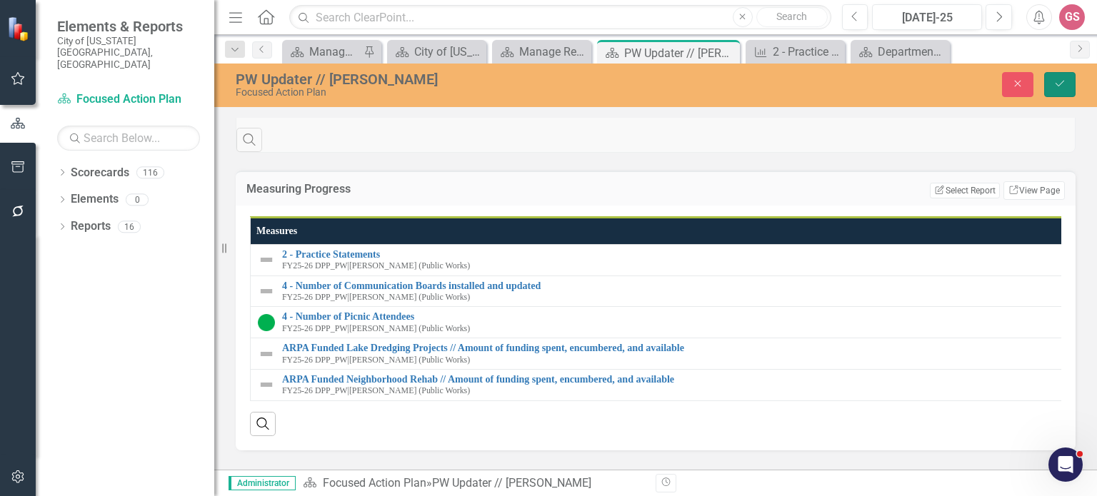
click at [1069, 85] on button "Save" at bounding box center [1059, 84] width 31 height 25
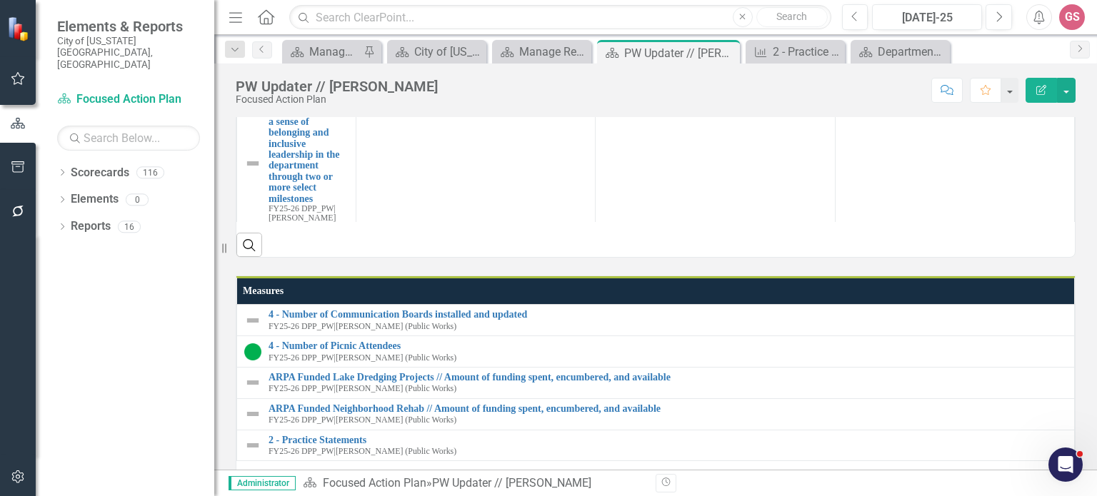
scroll to position [571, 0]
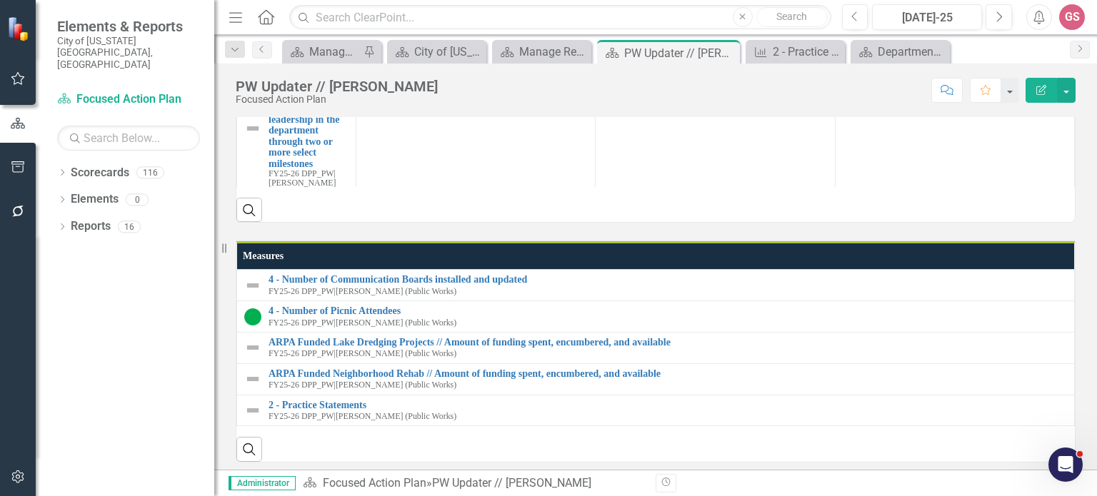
click at [993, 264] on th "Measures" at bounding box center [656, 256] width 838 height 27
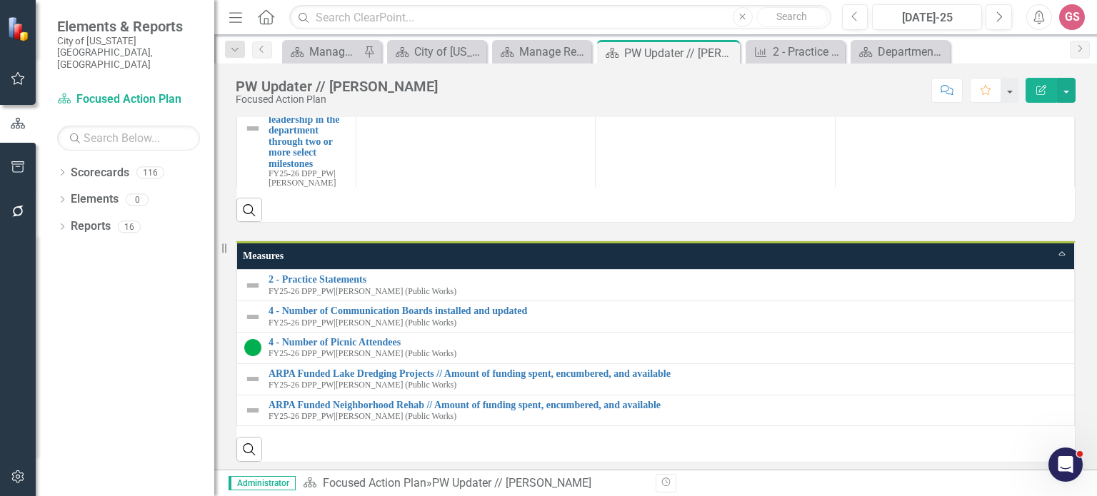
click at [1061, 251] on th "Measures Sort Ascending" at bounding box center [656, 256] width 838 height 27
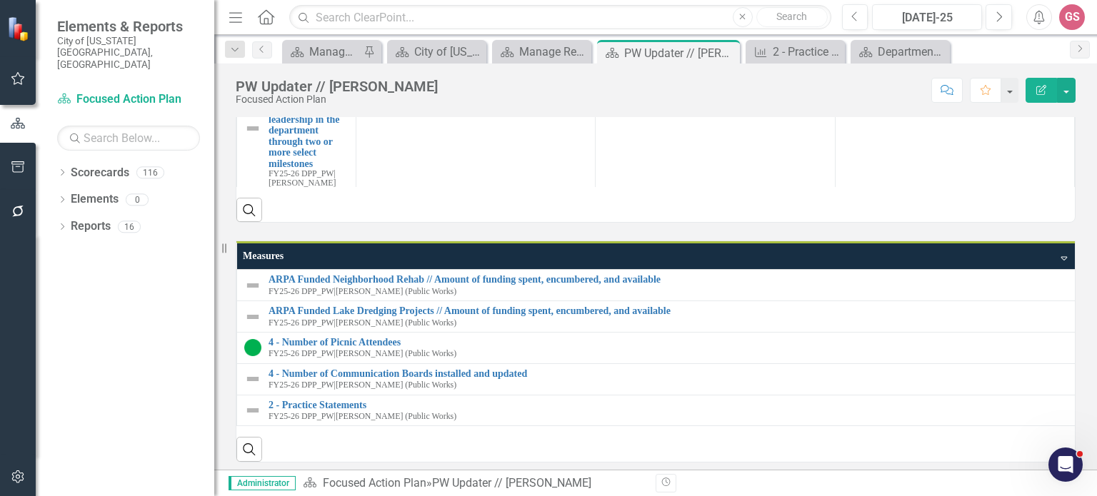
click at [1061, 251] on th "Measures Sort Descending" at bounding box center [657, 256] width 840 height 27
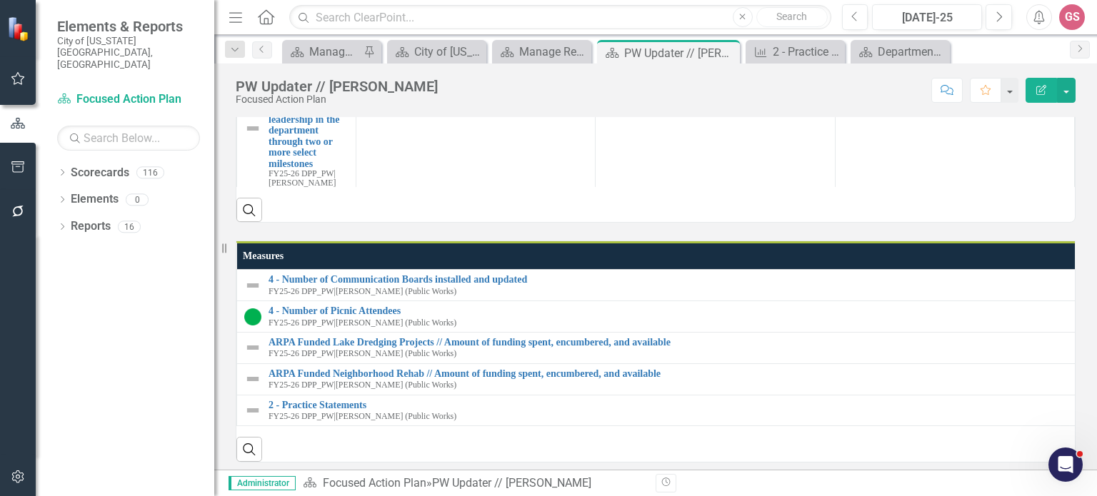
click at [1061, 251] on th "Measures" at bounding box center [658, 256] width 842 height 27
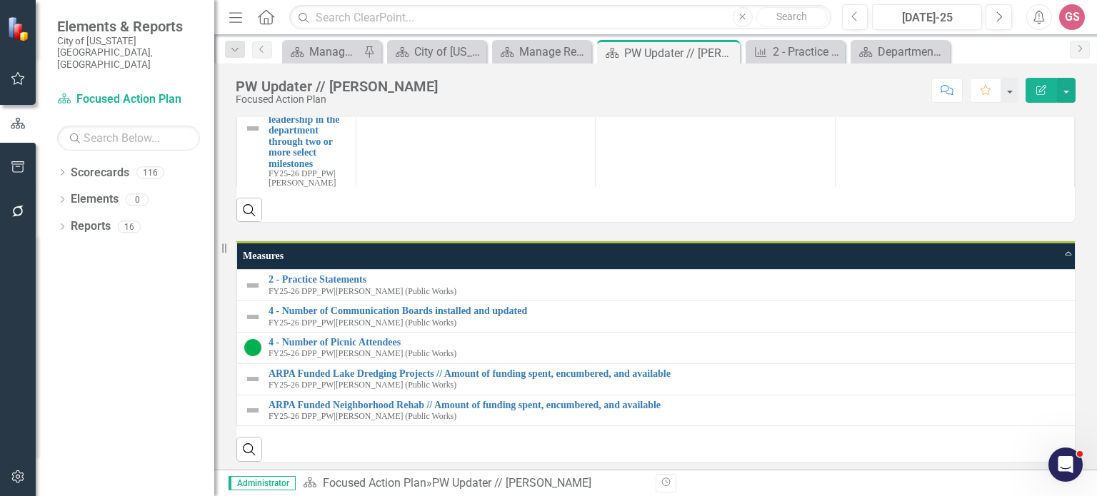
click at [794, 213] on div "Search" at bounding box center [655, 204] width 839 height 35
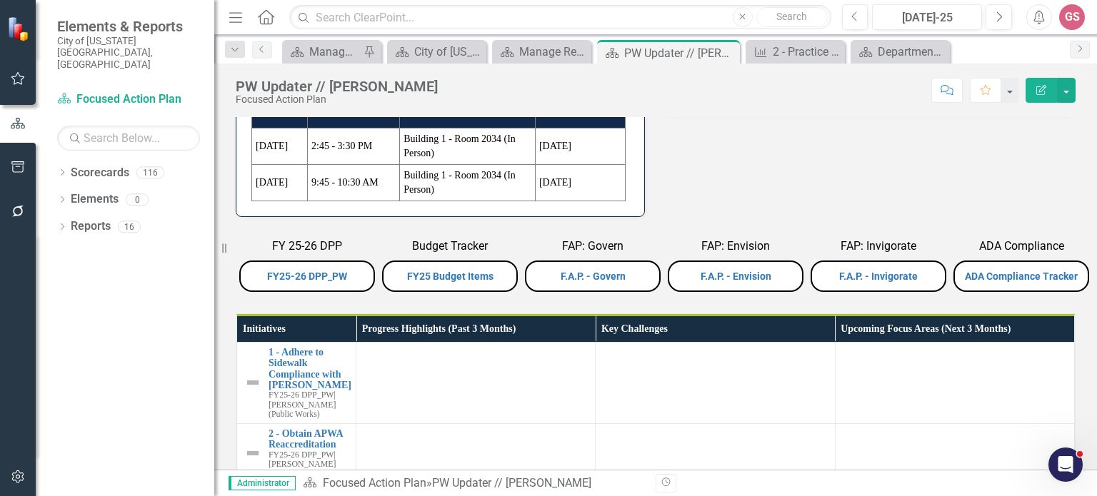
scroll to position [71, 0]
